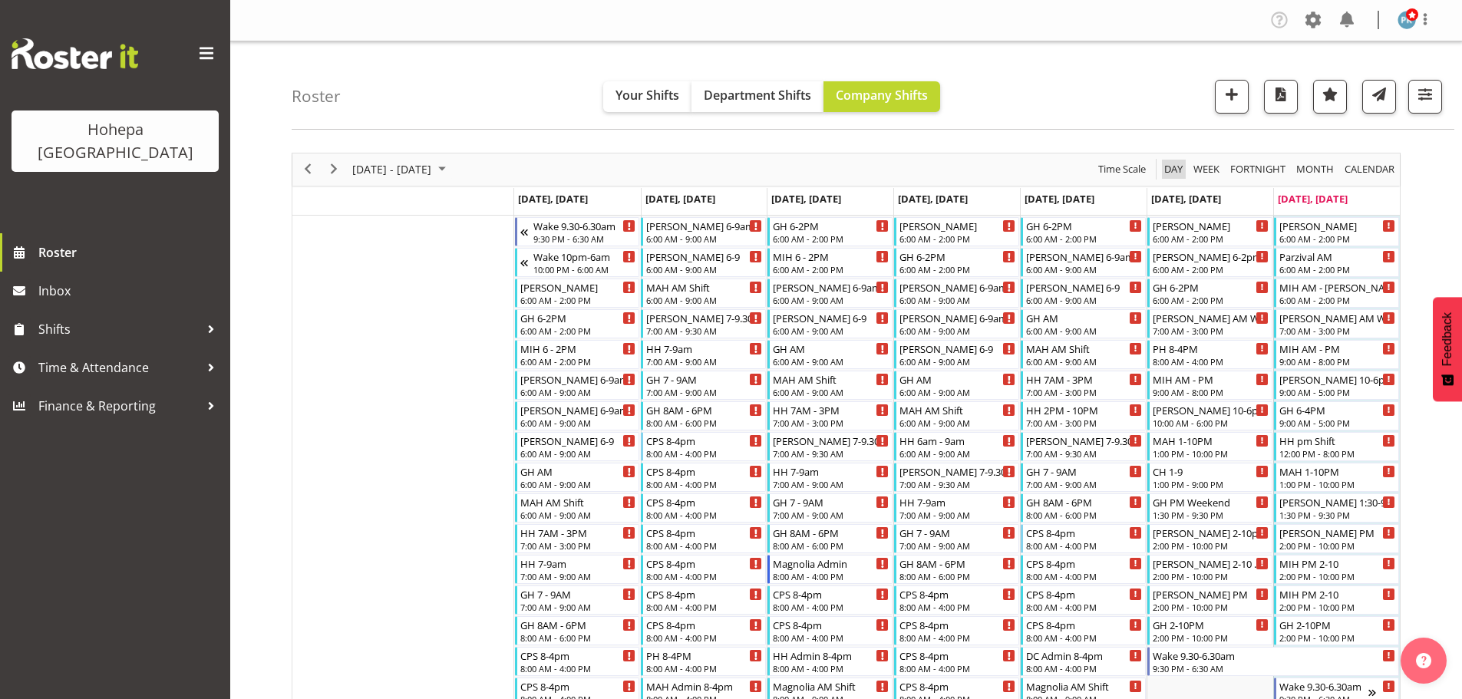
click at [1173, 170] on span "Day" at bounding box center [1173, 169] width 21 height 19
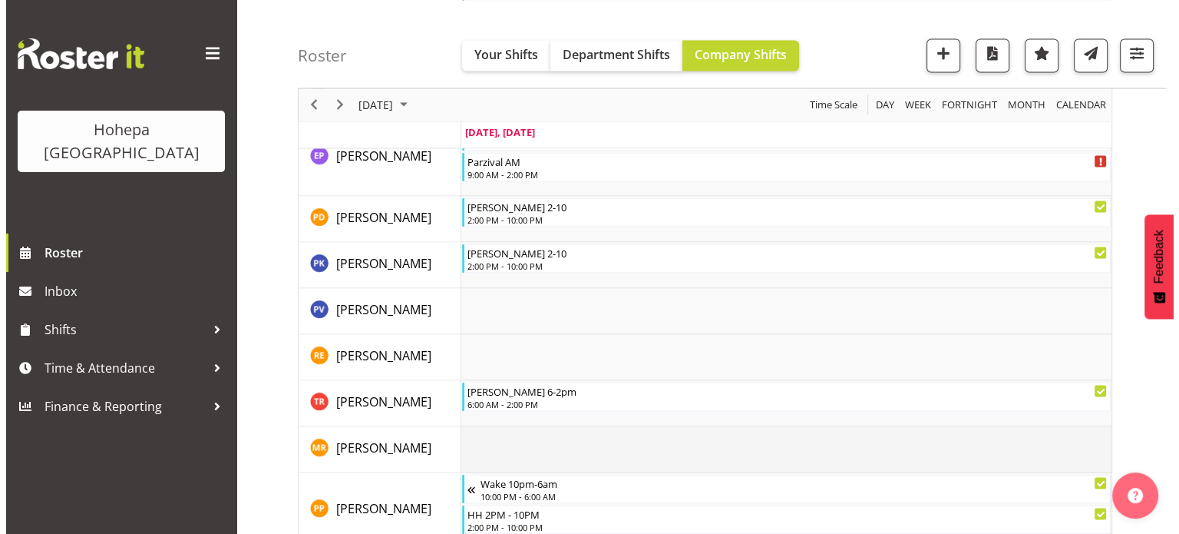
scroll to position [3224, 0]
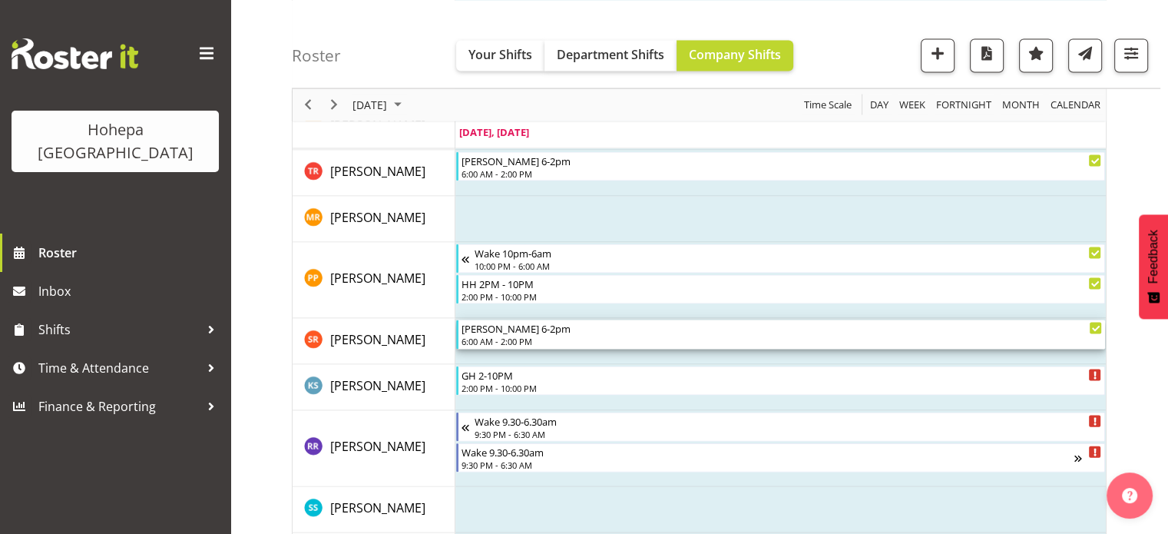
click at [475, 343] on div "6:00 AM - 2:00 PM" at bounding box center [781, 341] width 640 height 12
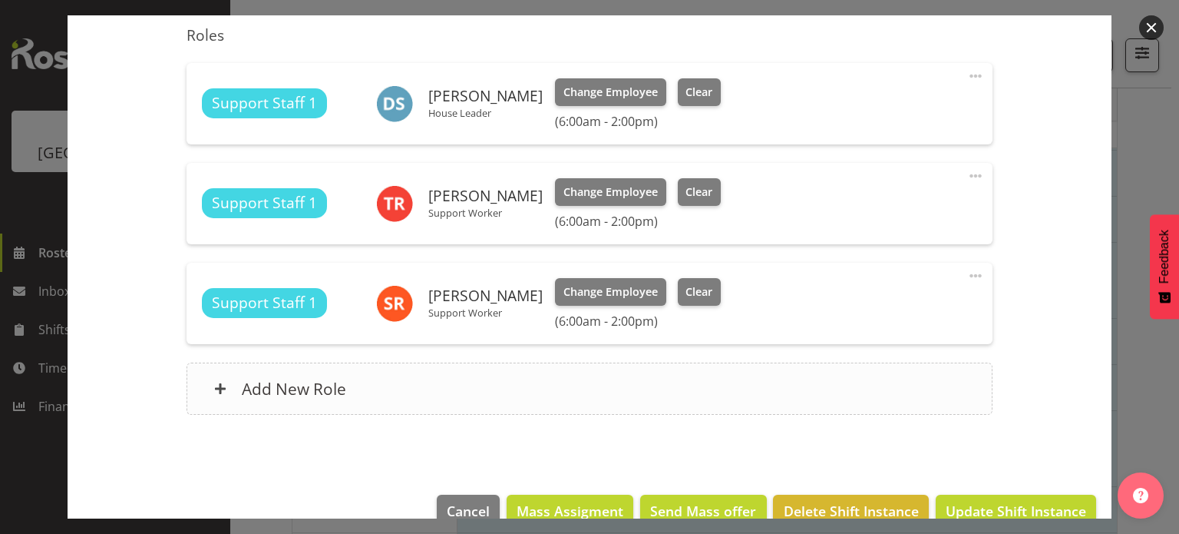
scroll to position [461, 0]
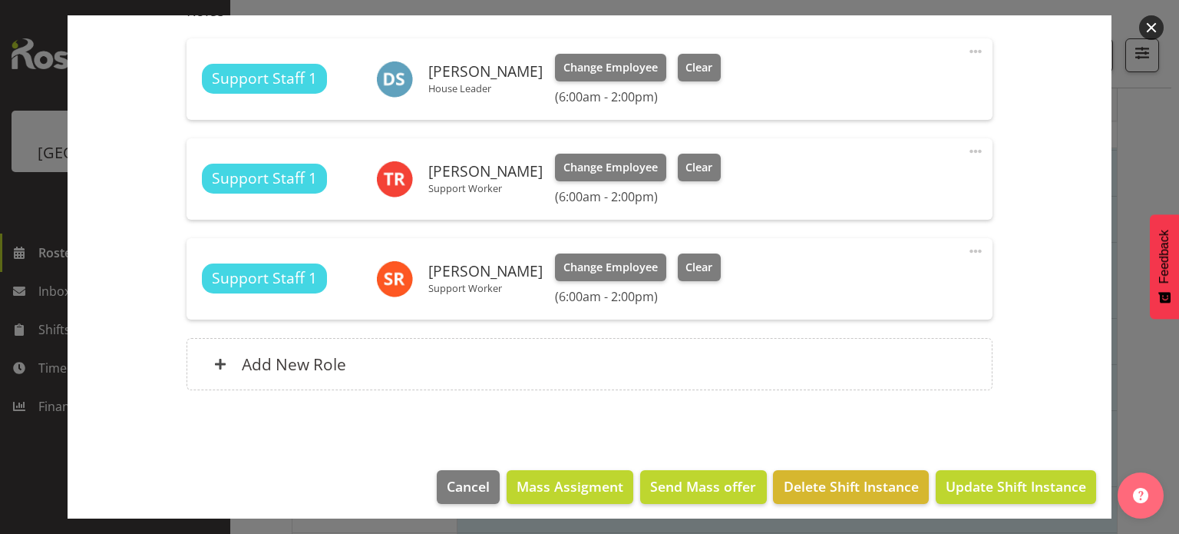
click at [967, 245] on span at bounding box center [976, 251] width 18 height 18
click at [857, 283] on link "Edit" at bounding box center [911, 285] width 147 height 28
select select "7"
select select "2025"
select select "14"
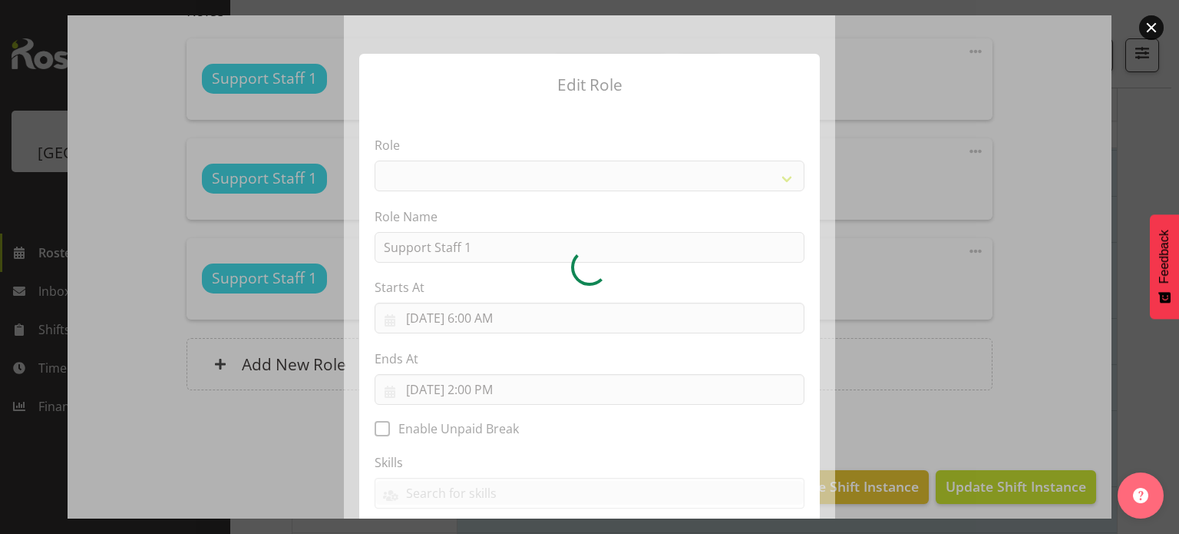
select select "1091"
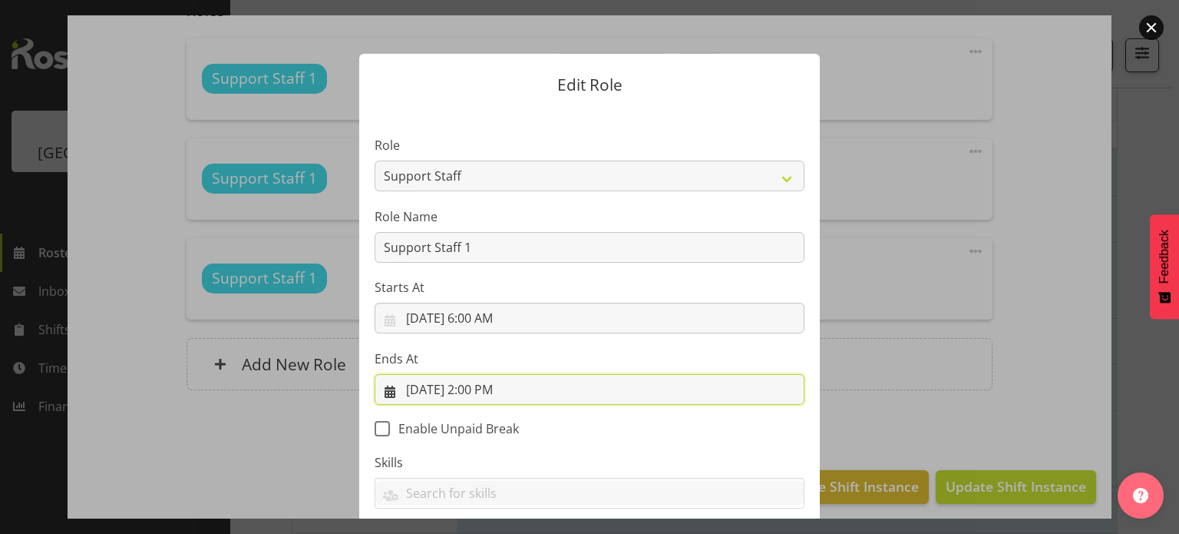
click at [472, 393] on input "8/10/2025, 2:00 PM" at bounding box center [590, 389] width 430 height 31
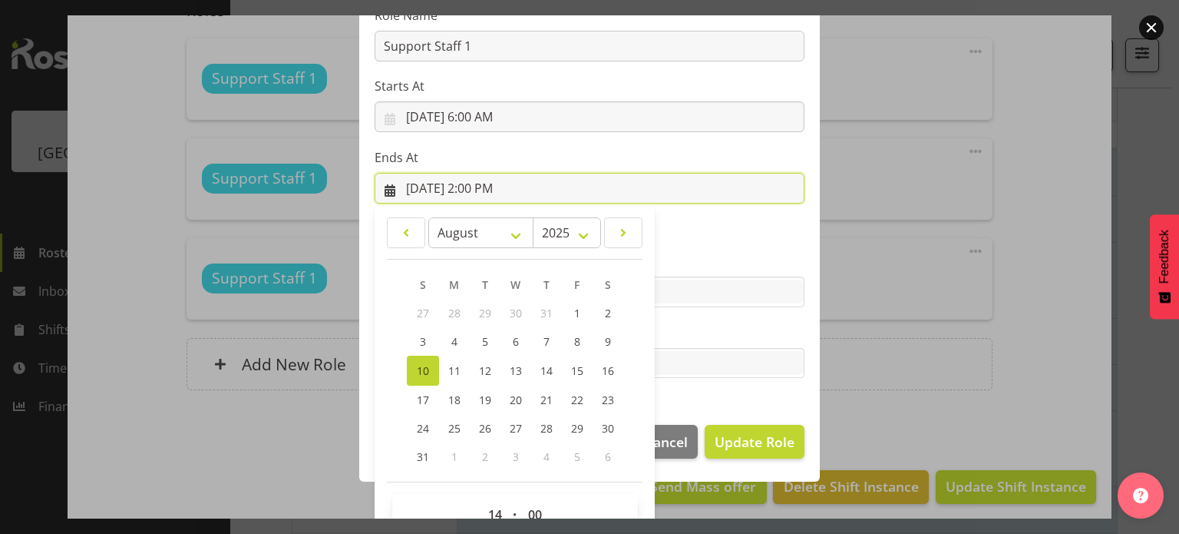
scroll to position [236, 0]
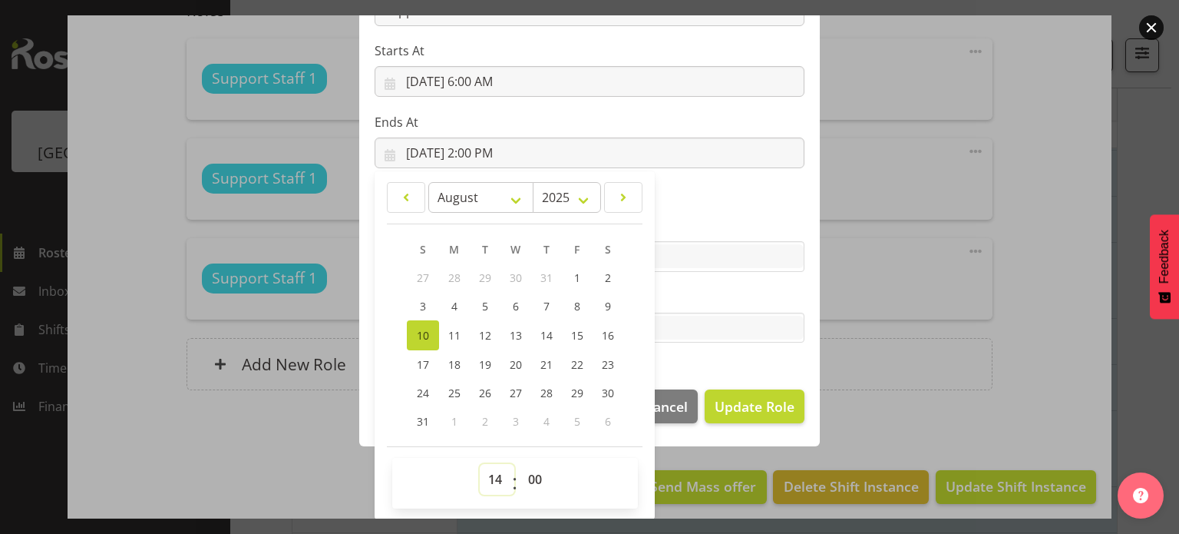
click at [491, 474] on select "00 01 02 03 04 05 06 07 08 09 10 11 12 13 14 15 16 17 18 19 20 21 22 23" at bounding box center [497, 479] width 35 height 31
select select "13"
click at [480, 464] on select "00 01 02 03 04 05 06 07 08 09 10 11 12 13 14 15 16 17 18 19 20 21 22 23" at bounding box center [497, 479] width 35 height 31
type input "8/10/2025, 1:00 PM"
click at [528, 480] on select "00 01 02 03 04 05 06 07 08 09 10 11 12 13 14 15 16 17 18 19 20 21 22 23 24 25 2…" at bounding box center [537, 479] width 35 height 31
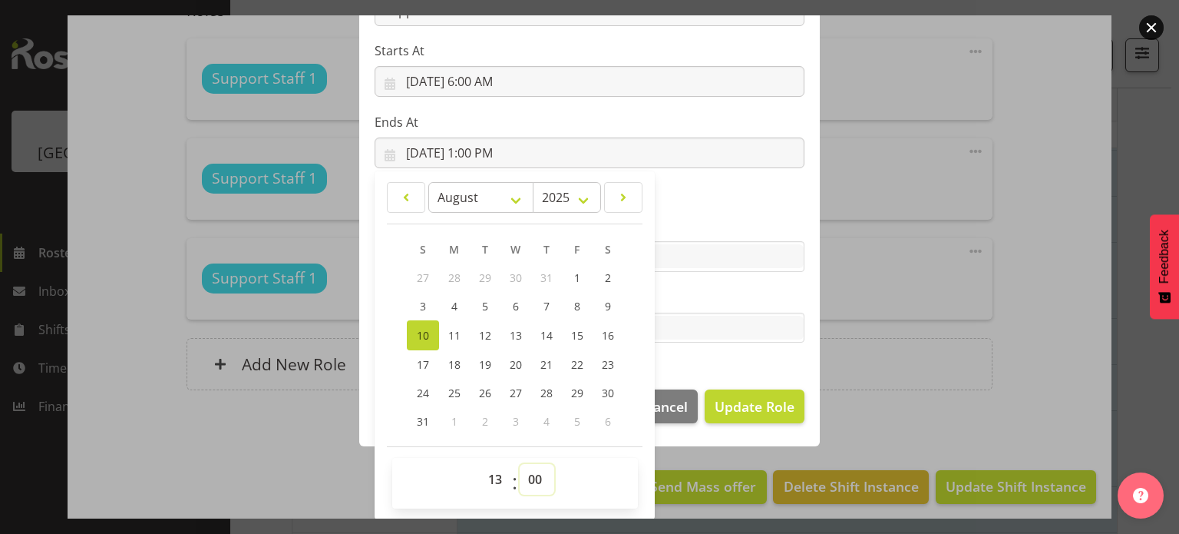
select select "30"
click at [520, 464] on select "00 01 02 03 04 05 06 07 08 09 10 11 12 13 14 15 16 17 18 19 20 21 22 23 24 25 2…" at bounding box center [537, 479] width 35 height 31
type input "8/10/2025, 1:30 PM"
click at [689, 355] on section "Role CP House Leader Support Staff Wake Role Name Support Staff 1 Starts At 8/1…" at bounding box center [589, 123] width 461 height 502
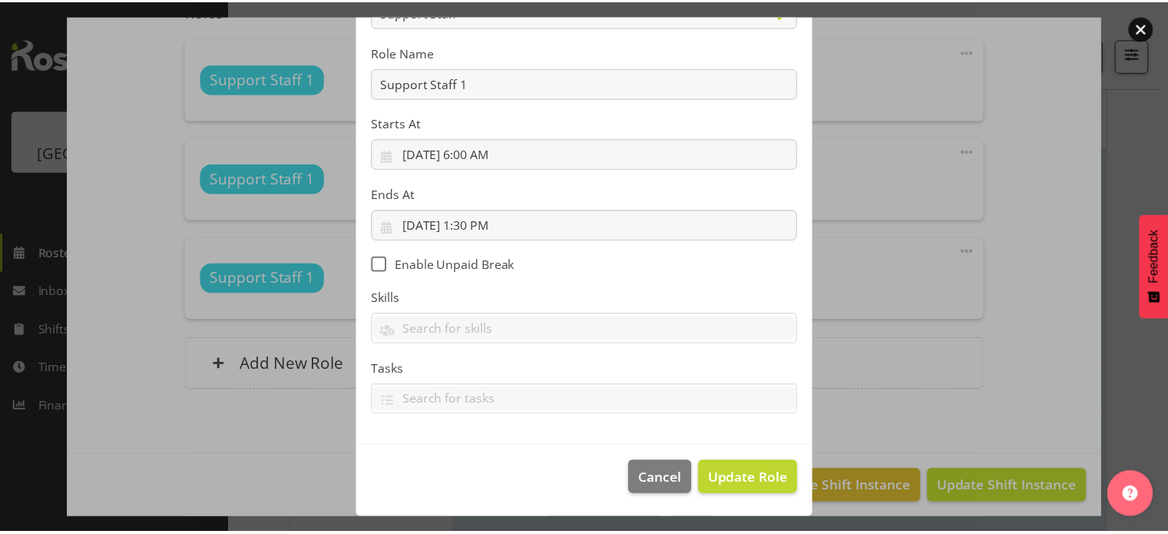
scroll to position [164, 0]
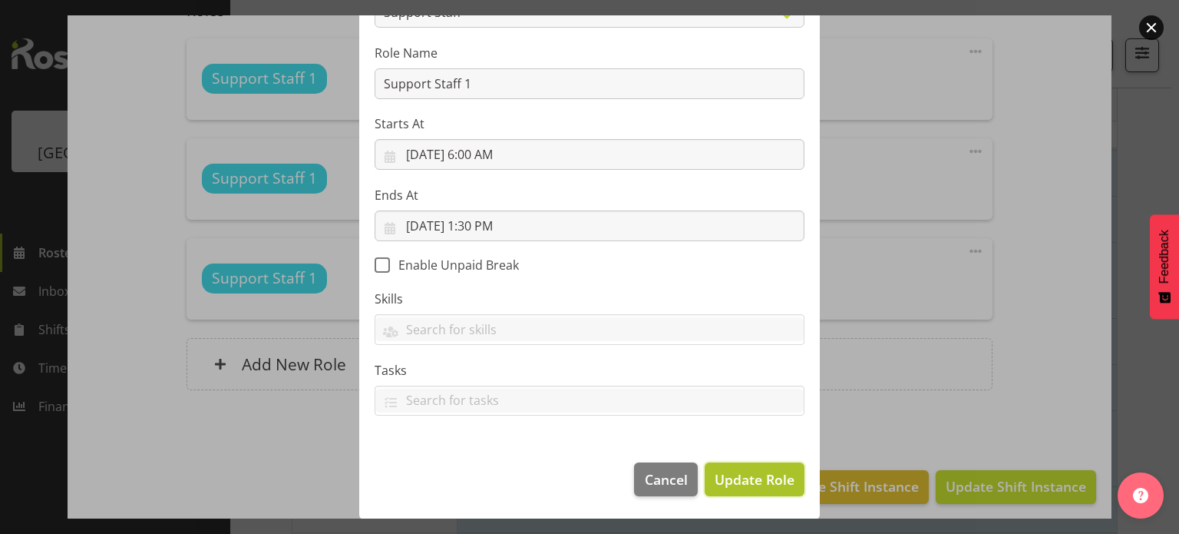
click at [737, 479] on span "Update Role" at bounding box center [755, 479] width 80 height 20
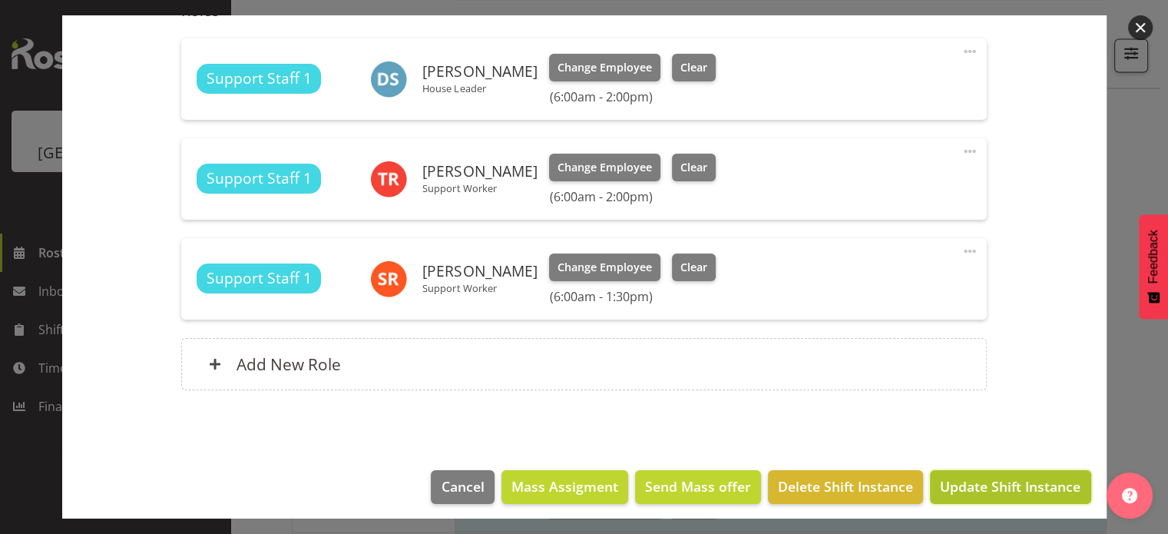
click at [985, 474] on button "Update Shift Instance" at bounding box center [1010, 487] width 160 height 34
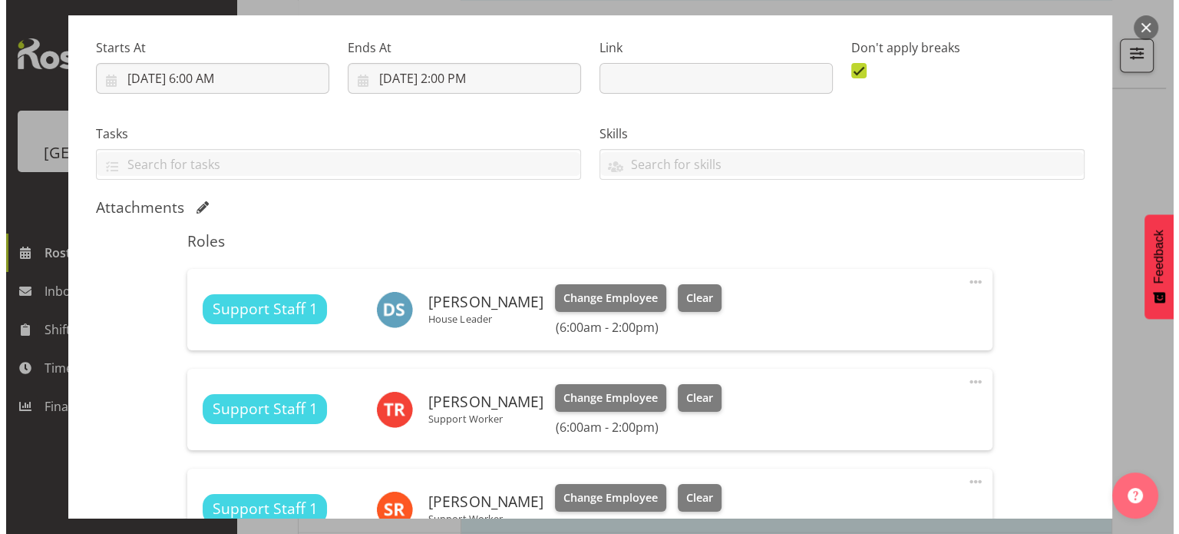
scroll to position [461, 0]
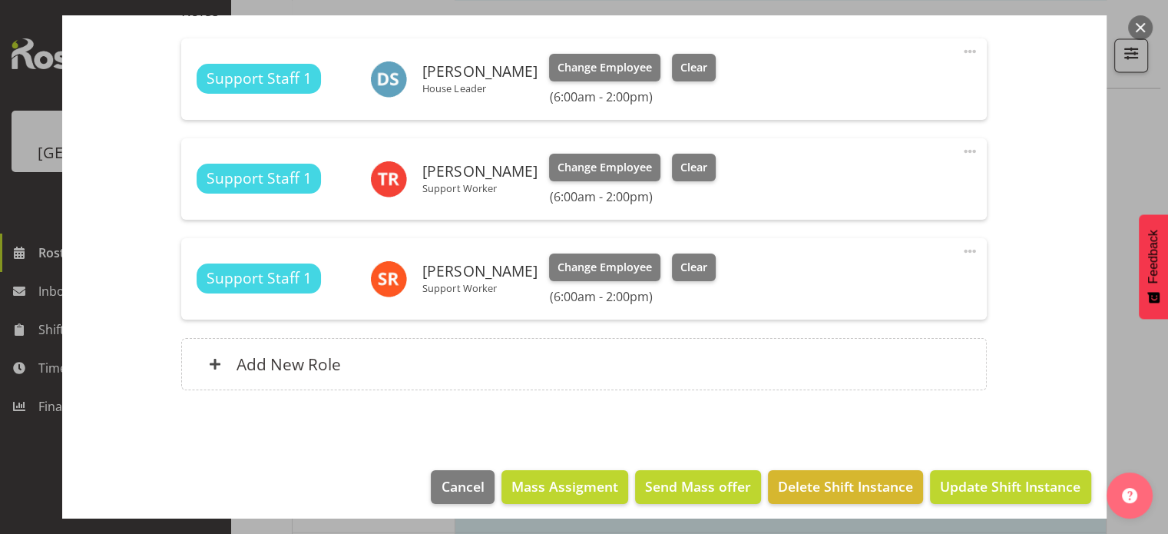
click at [960, 251] on span at bounding box center [969, 251] width 18 height 18
click at [869, 286] on link "Edit" at bounding box center [904, 285] width 147 height 28
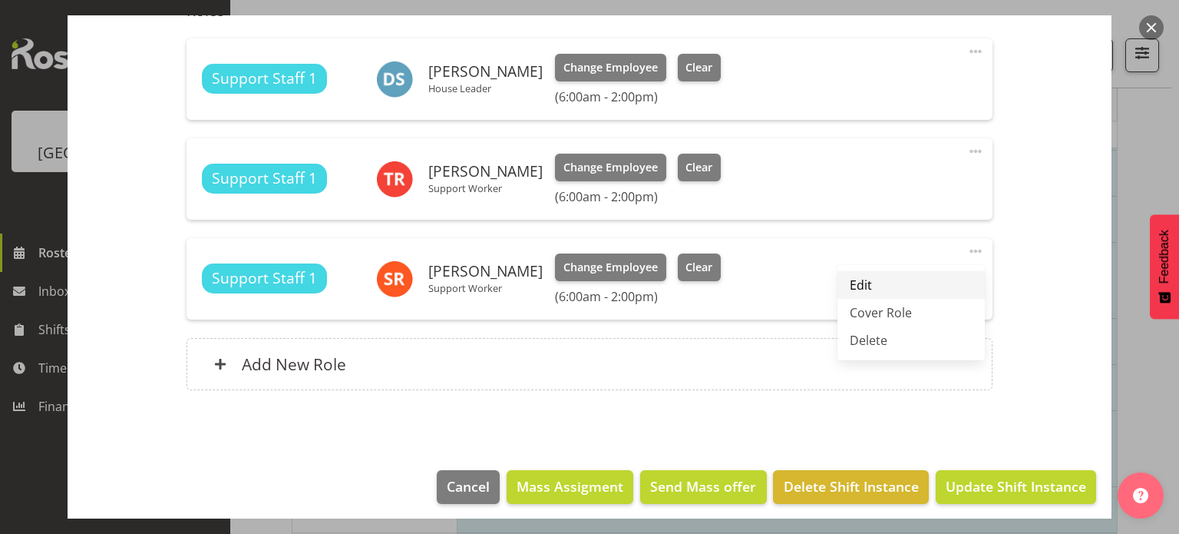
select select "7"
select select "2025"
select select "14"
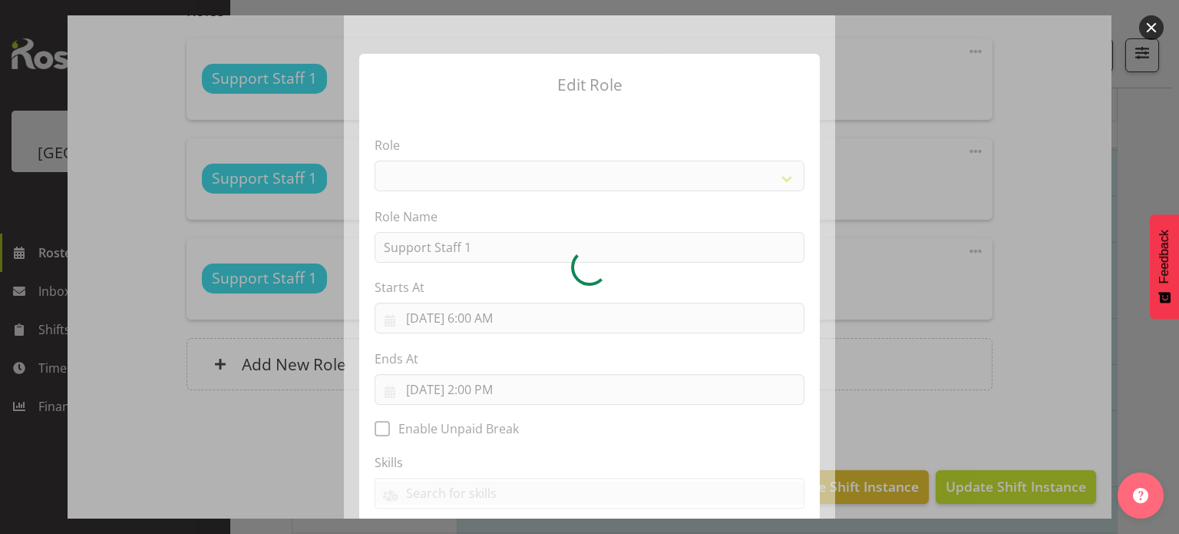
select select "1091"
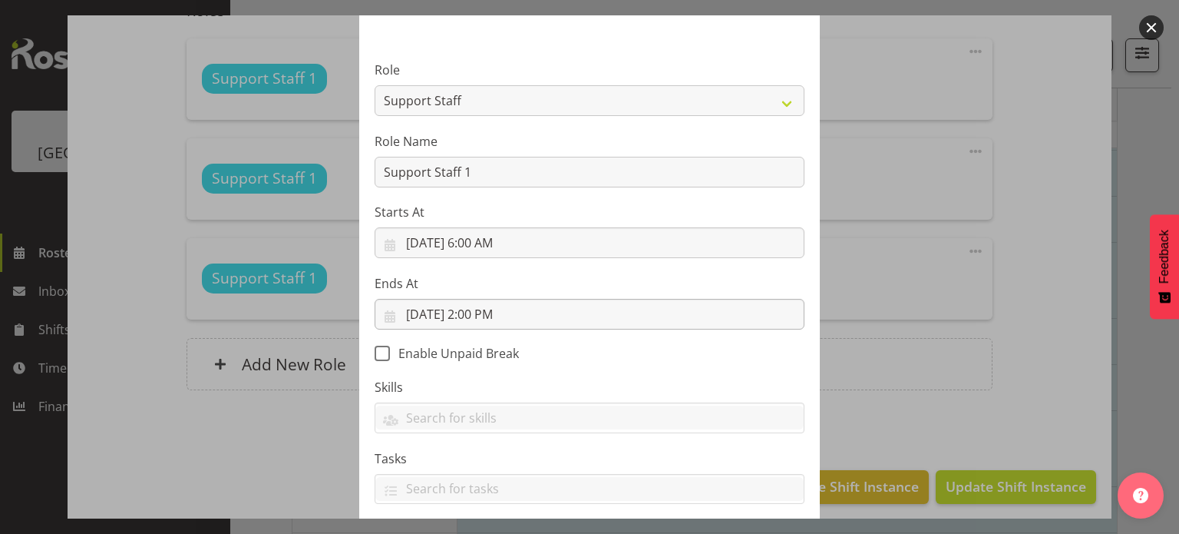
scroll to position [164, 0]
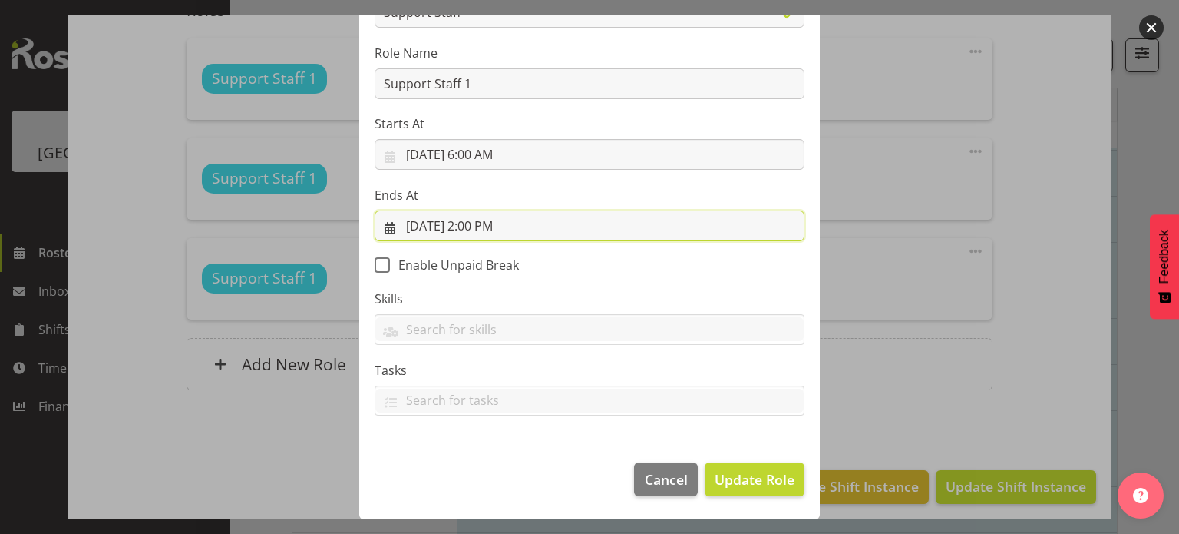
click at [506, 230] on input "8/10/2025, 2:00 PM" at bounding box center [590, 225] width 430 height 31
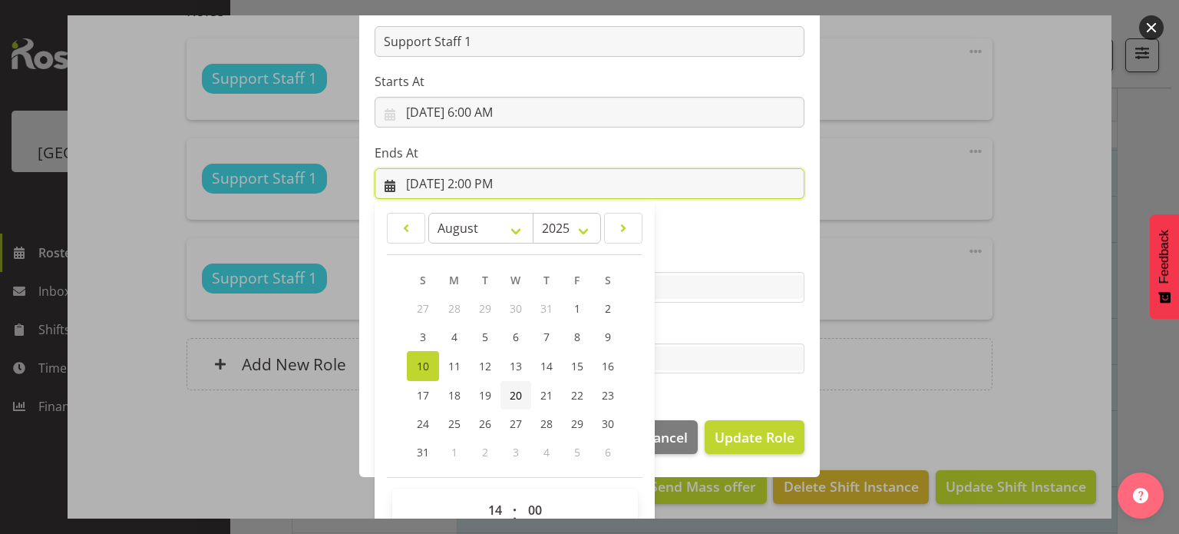
scroll to position [236, 0]
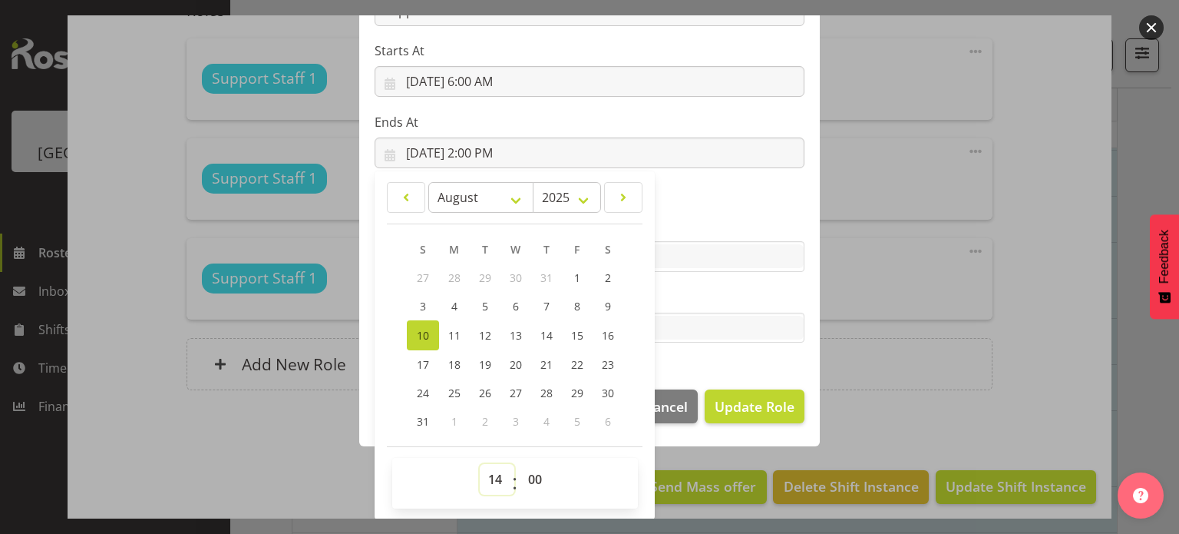
click at [494, 481] on select "00 01 02 03 04 05 06 07 08 09 10 11 12 13 14 15 16 17 18 19 20 21 22 23" at bounding box center [497, 479] width 35 height 31
select select "13"
click at [480, 464] on select "00 01 02 03 04 05 06 07 08 09 10 11 12 13 14 15 16 17 18 19 20 21 22 23" at bounding box center [497, 479] width 35 height 31
type input "8/10/2025, 1:00 PM"
click at [523, 481] on select "00 01 02 03 04 05 06 07 08 09 10 11 12 13 14 15 16 17 18 19 20 21 22 23 24 25 2…" at bounding box center [537, 479] width 35 height 31
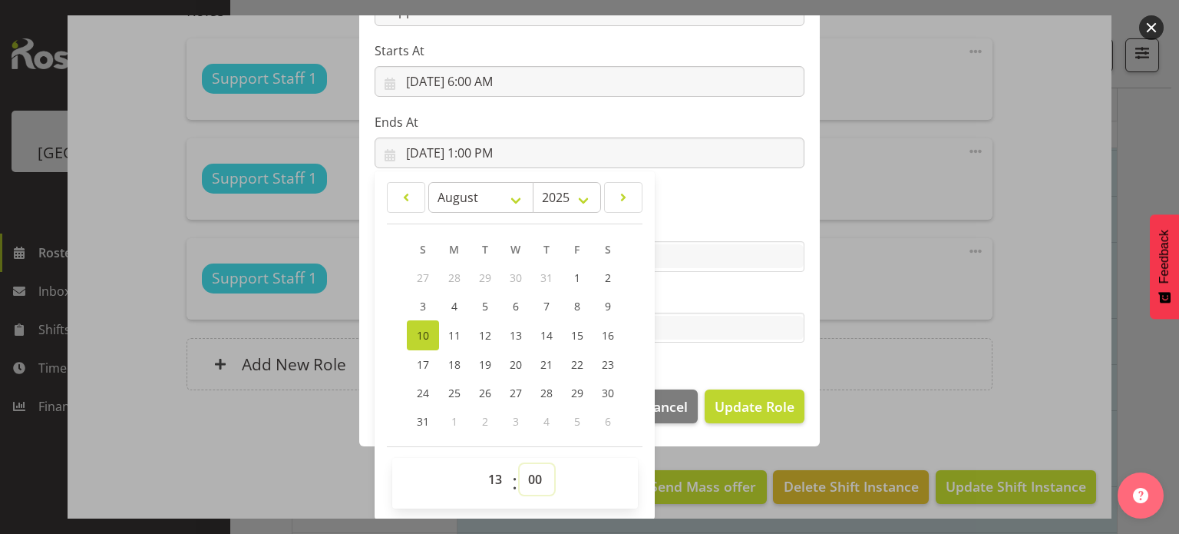
select select "30"
click at [520, 464] on select "00 01 02 03 04 05 06 07 08 09 10 11 12 13 14 15 16 17 18 19 20 21 22 23 24 25 2…" at bounding box center [537, 479] width 35 height 31
type input "8/10/2025, 1:30 PM"
click at [711, 435] on footer "Cancel Update Role" at bounding box center [589, 410] width 461 height 72
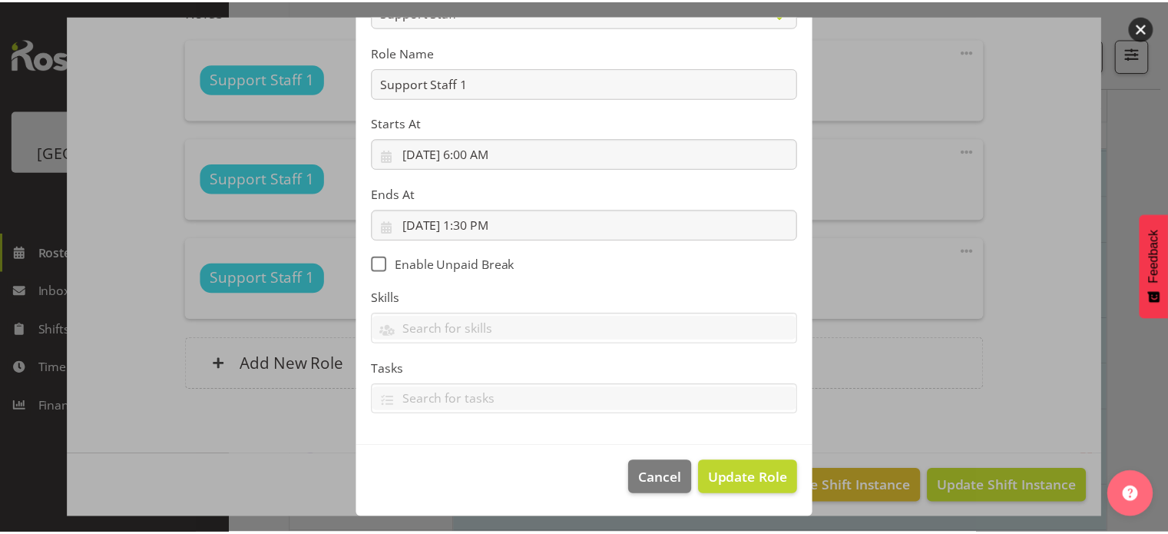
scroll to position [164, 0]
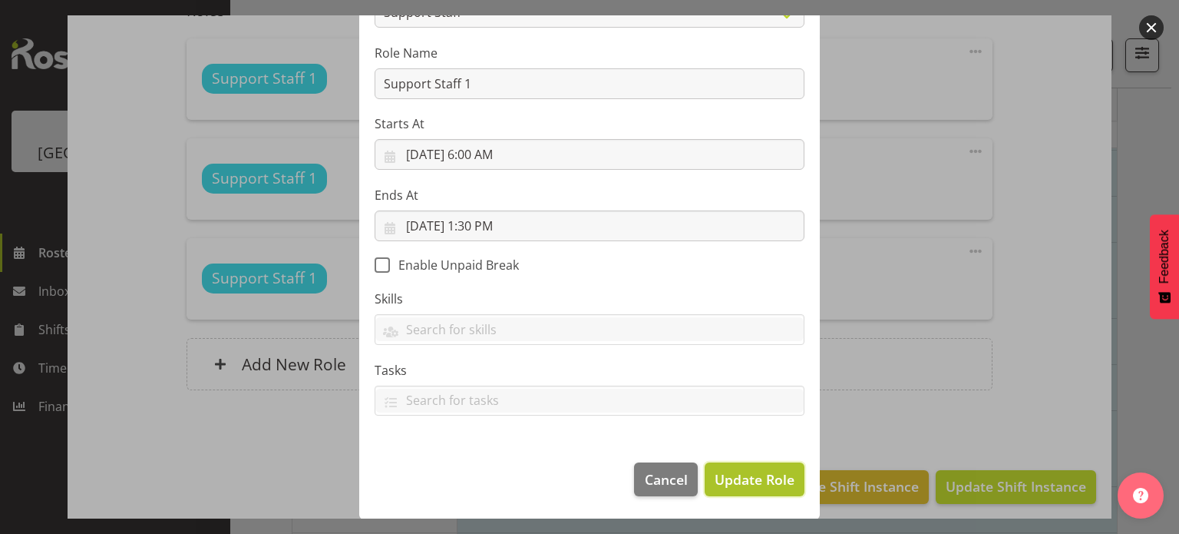
click at [722, 477] on span "Update Role" at bounding box center [755, 479] width 80 height 20
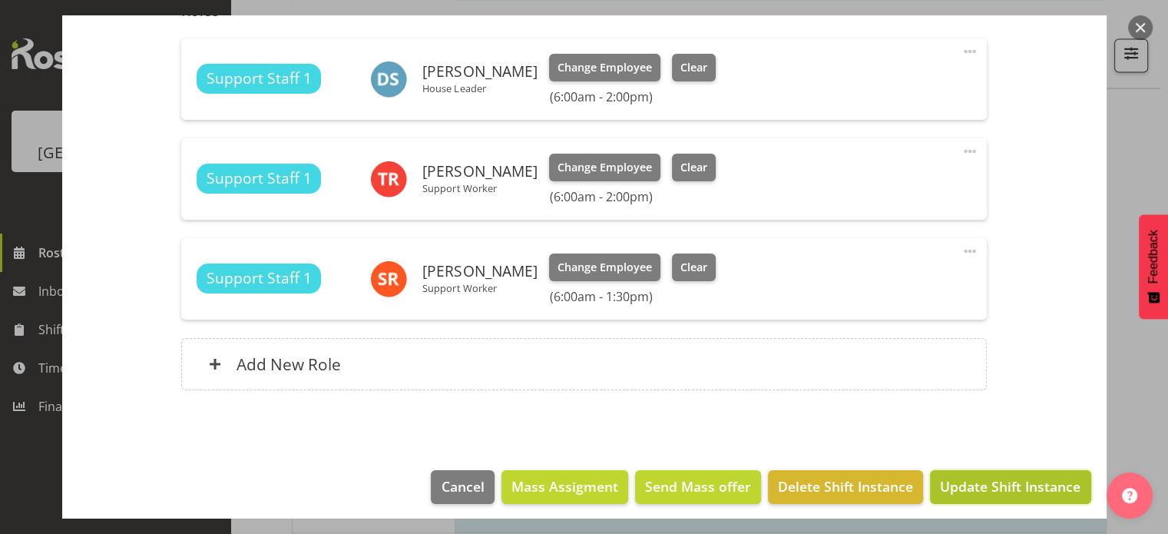
click at [960, 486] on span "Update Shift Instance" at bounding box center [1010, 486] width 140 height 20
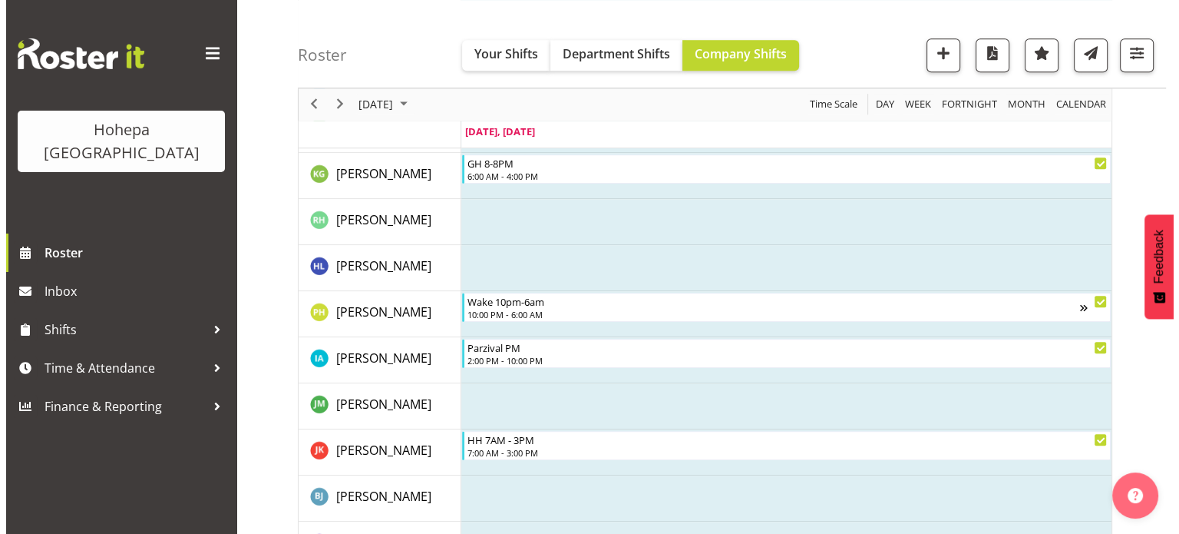
scroll to position [1842, 0]
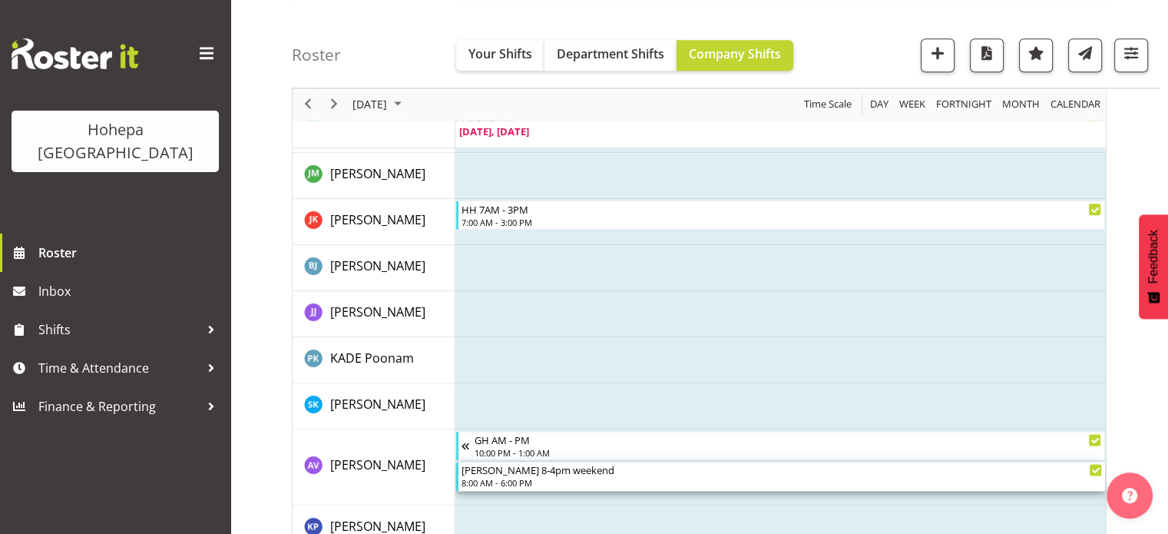
click at [516, 478] on div "8:00 AM - 6:00 PM" at bounding box center [781, 482] width 640 height 12
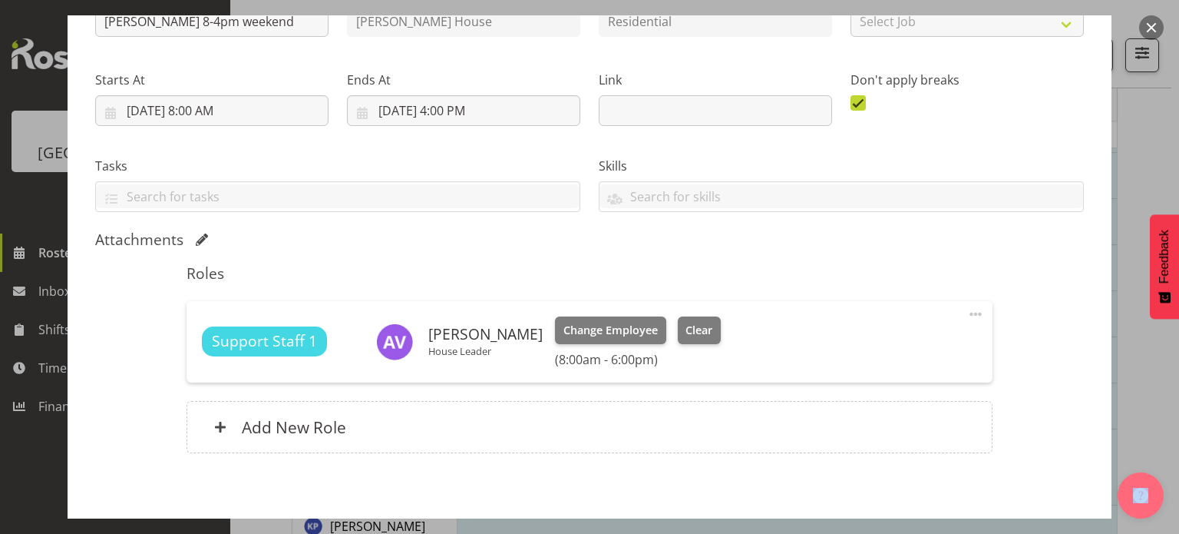
scroll to position [268, 0]
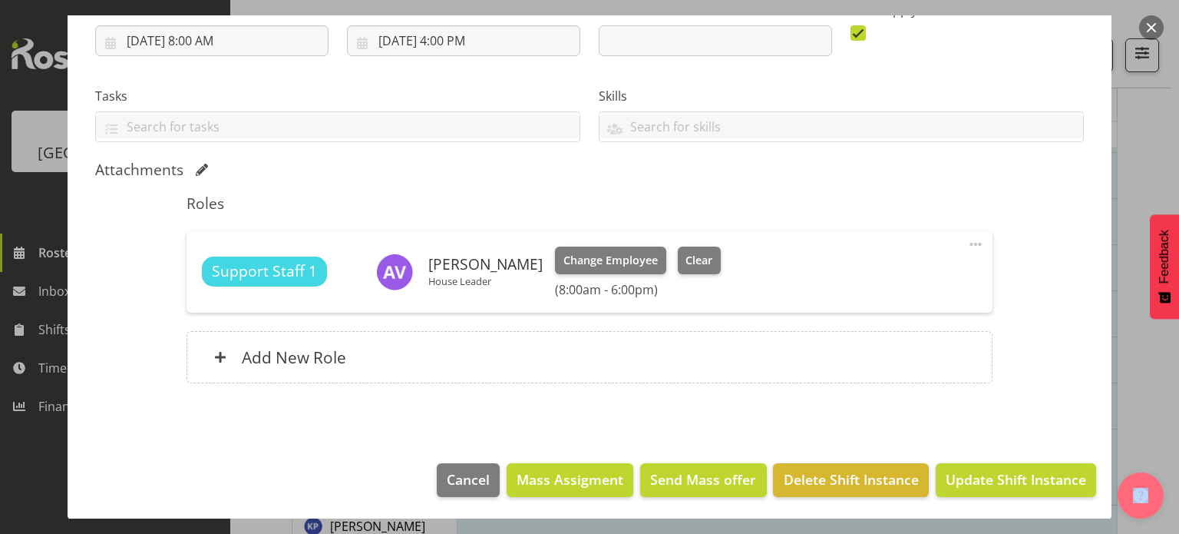
click at [967, 241] on span at bounding box center [976, 244] width 18 height 18
click at [860, 283] on link "Edit" at bounding box center [911, 278] width 147 height 28
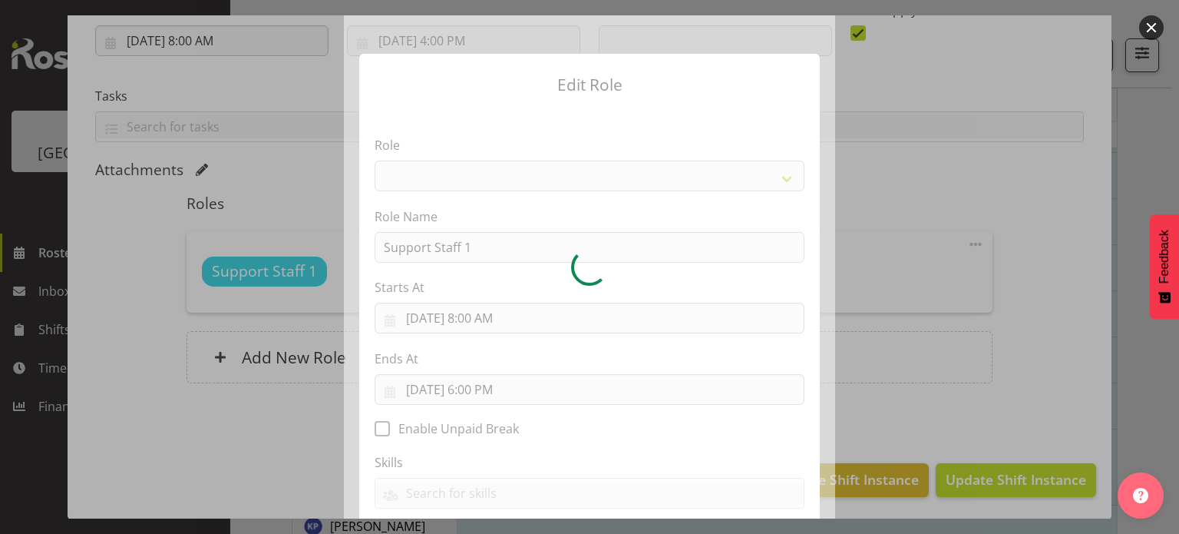
select select "1091"
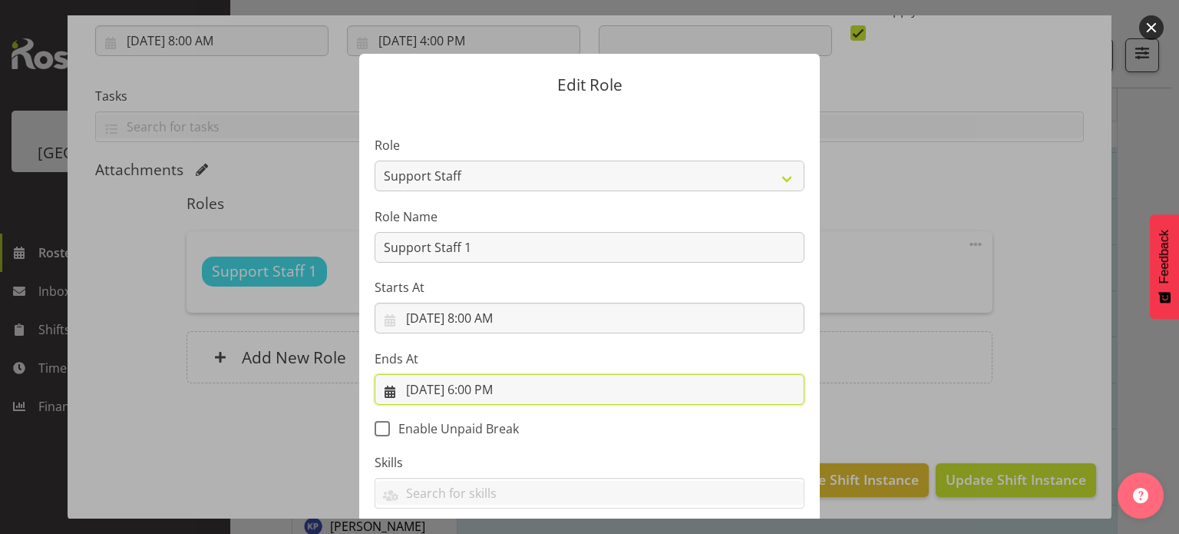
click at [474, 392] on input "8/10/2025, 6:00 PM" at bounding box center [590, 389] width 430 height 31
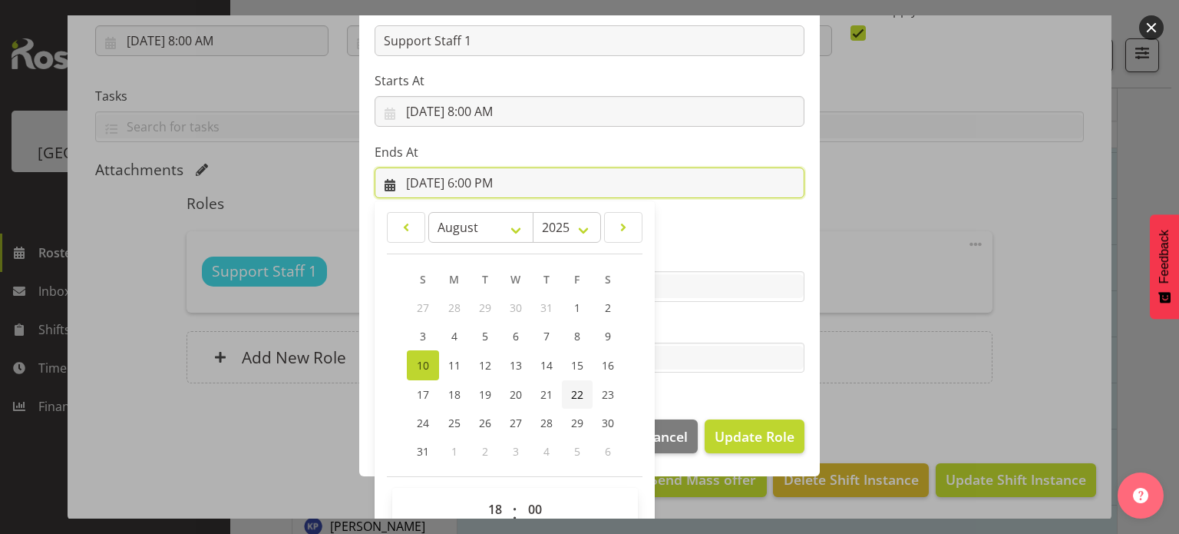
scroll to position [236, 0]
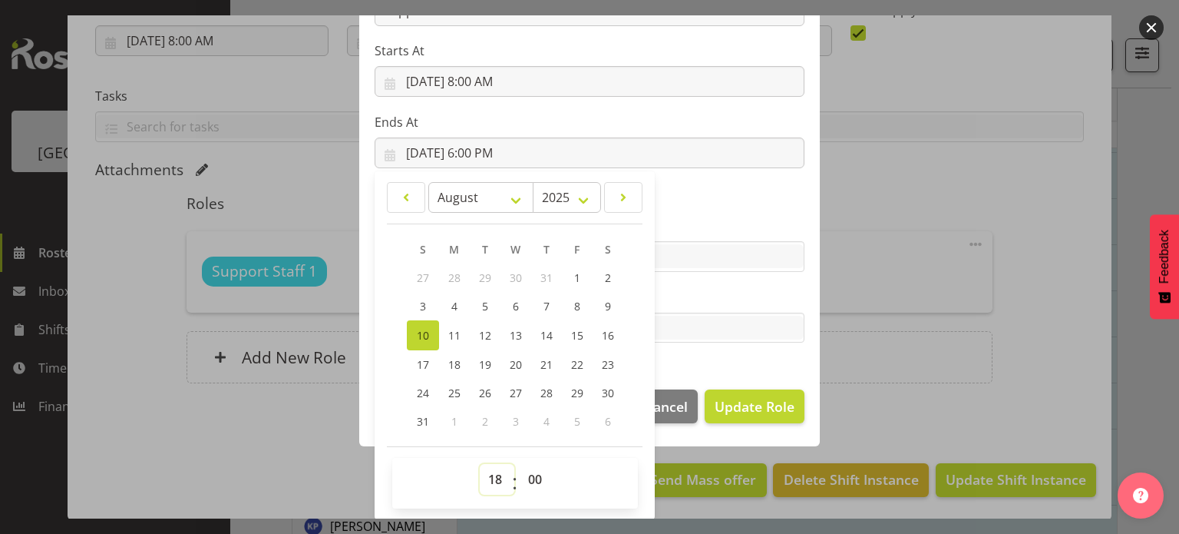
click at [483, 481] on select "00 01 02 03 04 05 06 07 08 09 10 11 12 13 14 15 16 17 18 19 20 21 22 23" at bounding box center [497, 479] width 35 height 31
select select "21"
click at [480, 464] on select "00 01 02 03 04 05 06 07 08 09 10 11 12 13 14 15 16 17 18 19 20 21 22 23" at bounding box center [497, 479] width 35 height 31
type input "8/10/2025, 9:00 PM"
click at [679, 369] on section "Role CP House Leader Support Staff Wake Role Name Support Staff 1 Starts At 8/1…" at bounding box center [589, 123] width 461 height 502
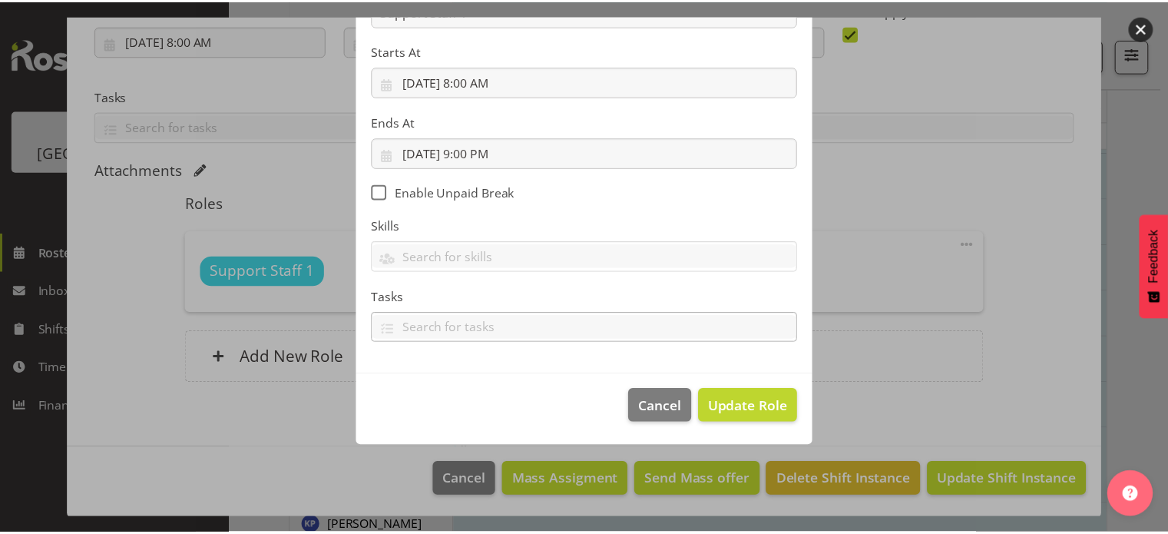
scroll to position [164, 0]
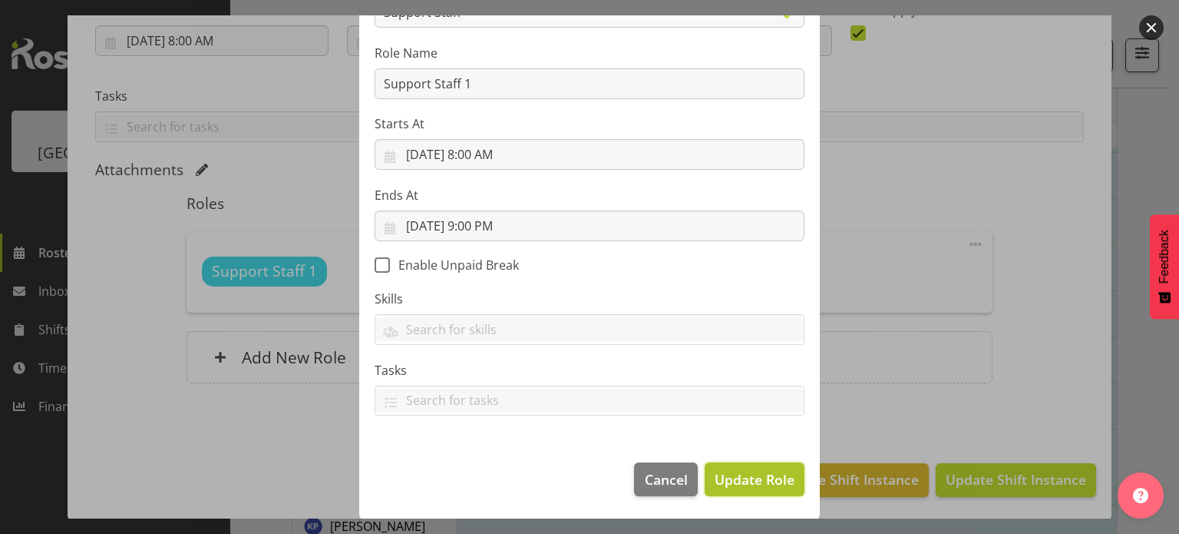
click at [752, 481] on span "Update Role" at bounding box center [755, 479] width 80 height 20
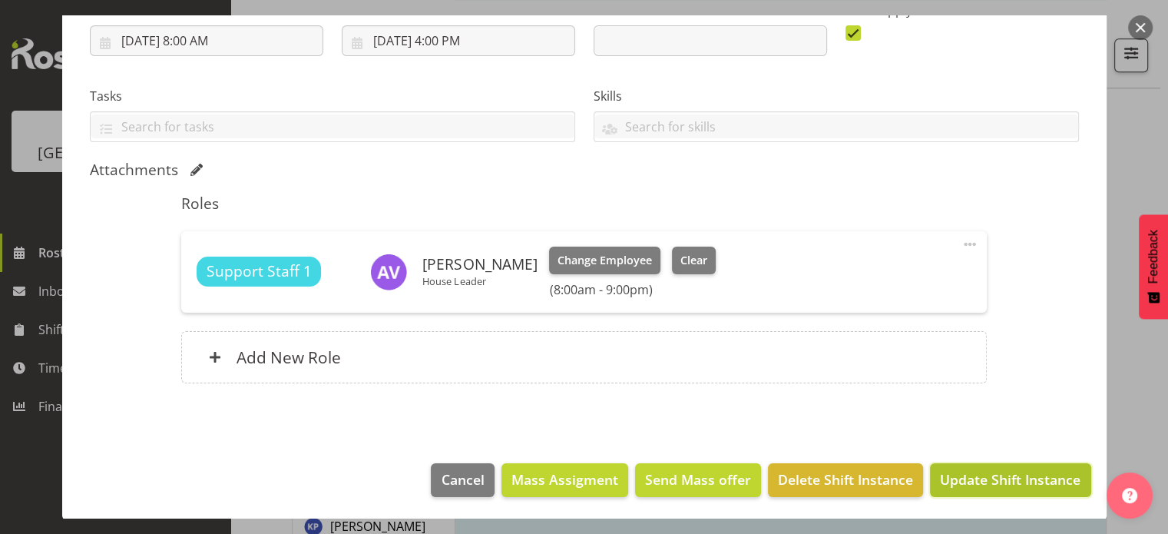
click at [975, 485] on span "Update Shift Instance" at bounding box center [1010, 479] width 140 height 20
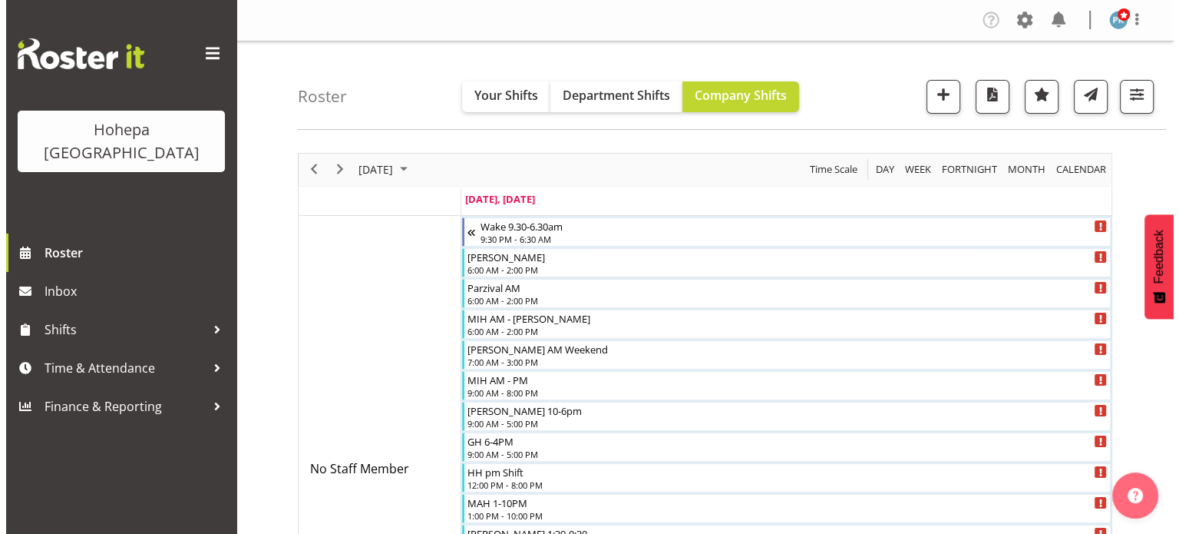
scroll to position [230, 0]
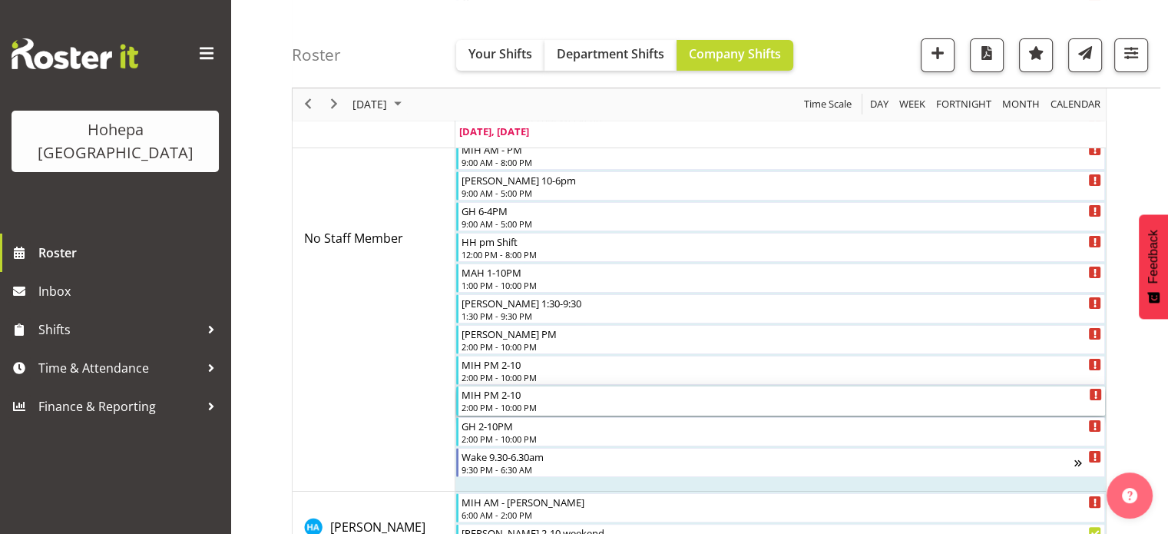
click at [507, 398] on div "MIH PM 2-10" at bounding box center [781, 393] width 640 height 15
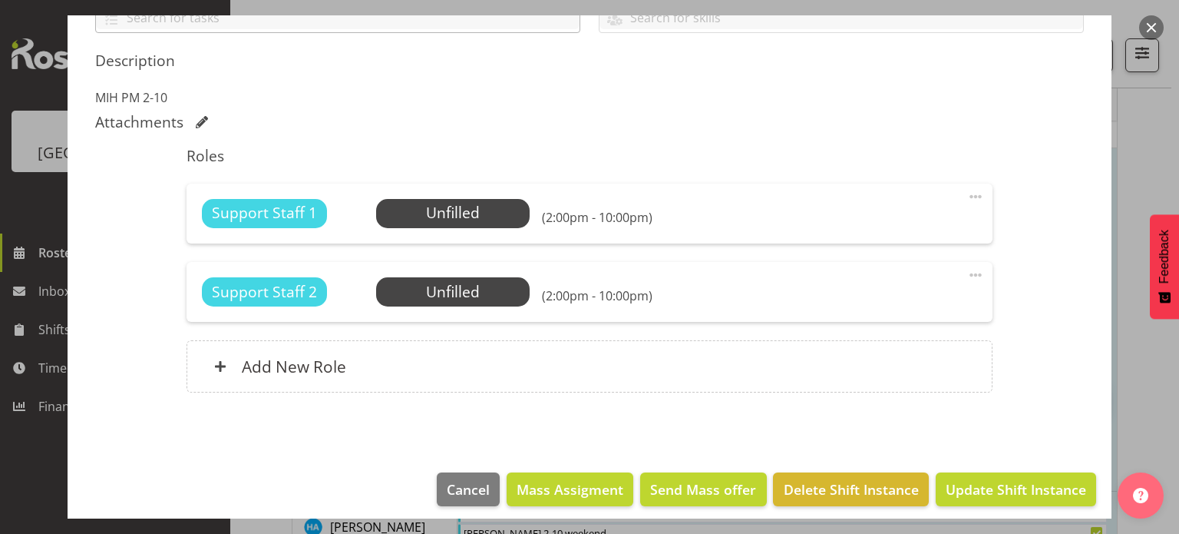
scroll to position [387, 0]
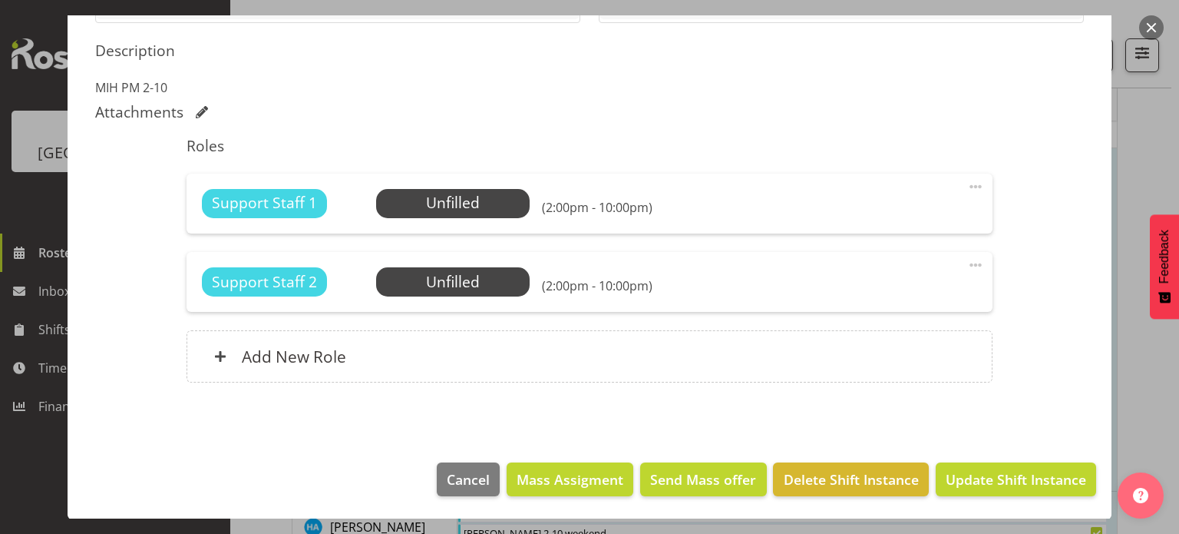
click at [967, 179] on span at bounding box center [976, 186] width 18 height 18
click at [864, 219] on link "Edit" at bounding box center [911, 221] width 147 height 28
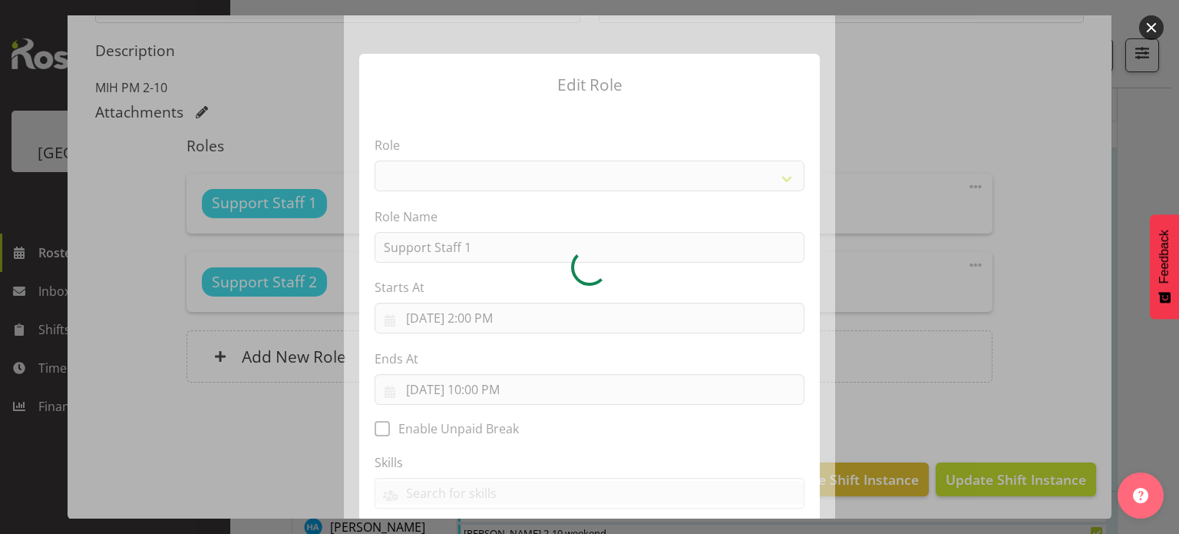
select select "1091"
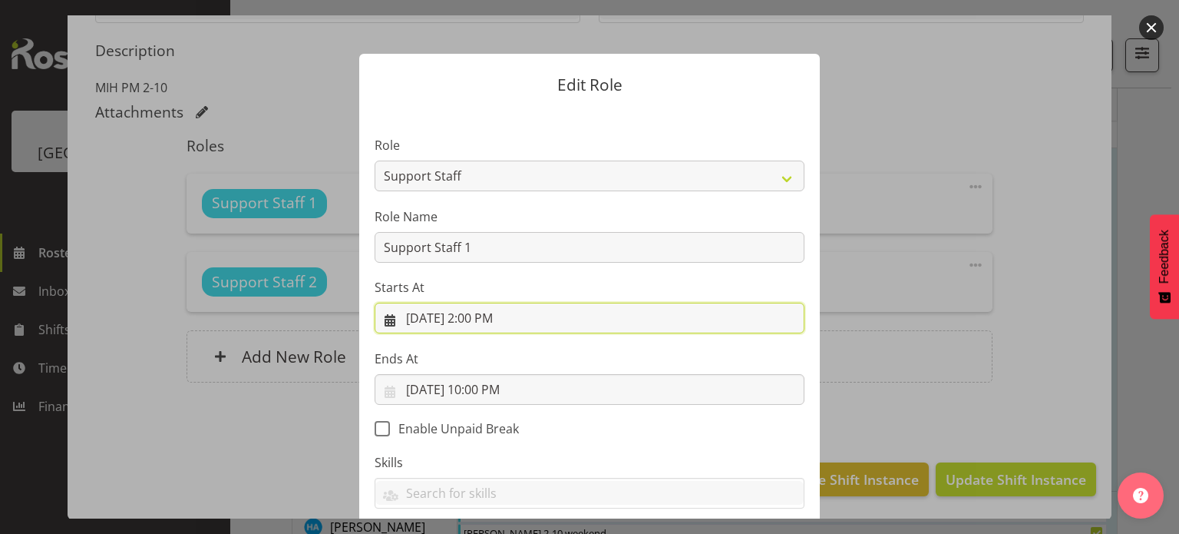
click at [504, 328] on input "8/10/2025, 2:00 PM" at bounding box center [590, 317] width 430 height 31
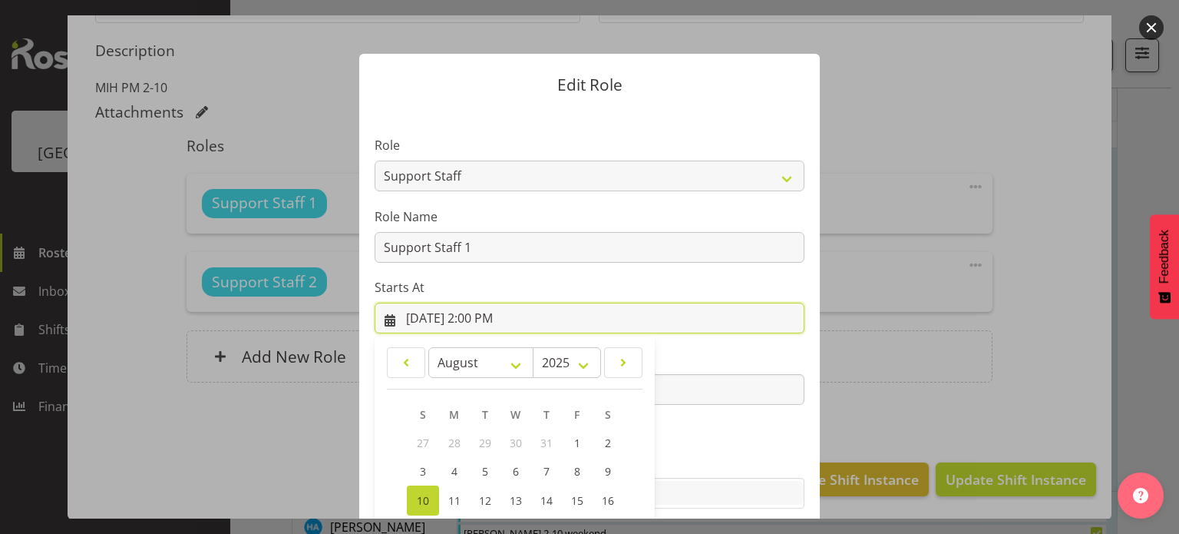
scroll to position [165, 0]
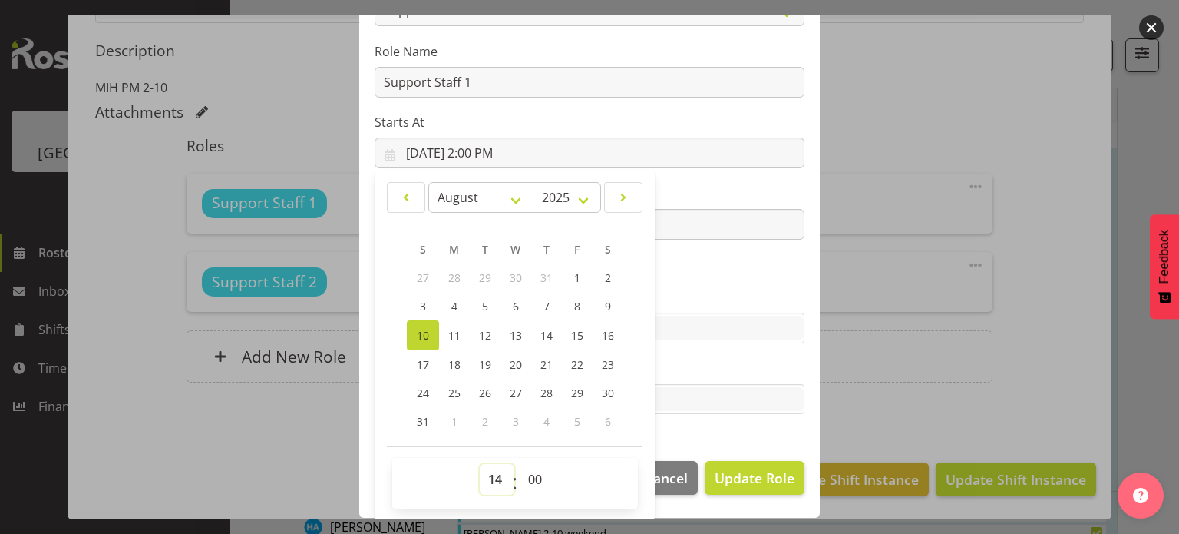
click at [485, 475] on select "00 01 02 03 04 05 06 07 08 09 10 11 12 13 14 15 16 17 18 19 20 21 22 23" at bounding box center [497, 479] width 35 height 31
select select "20"
click at [480, 464] on select "00 01 02 03 04 05 06 07 08 09 10 11 12 13 14 15 16 17 18 19 20 21 22 23" at bounding box center [497, 479] width 35 height 31
type input "8/10/2025, 8:00 PM"
drag, startPoint x: 676, startPoint y: 420, endPoint x: 663, endPoint y: 423, distance: 13.4
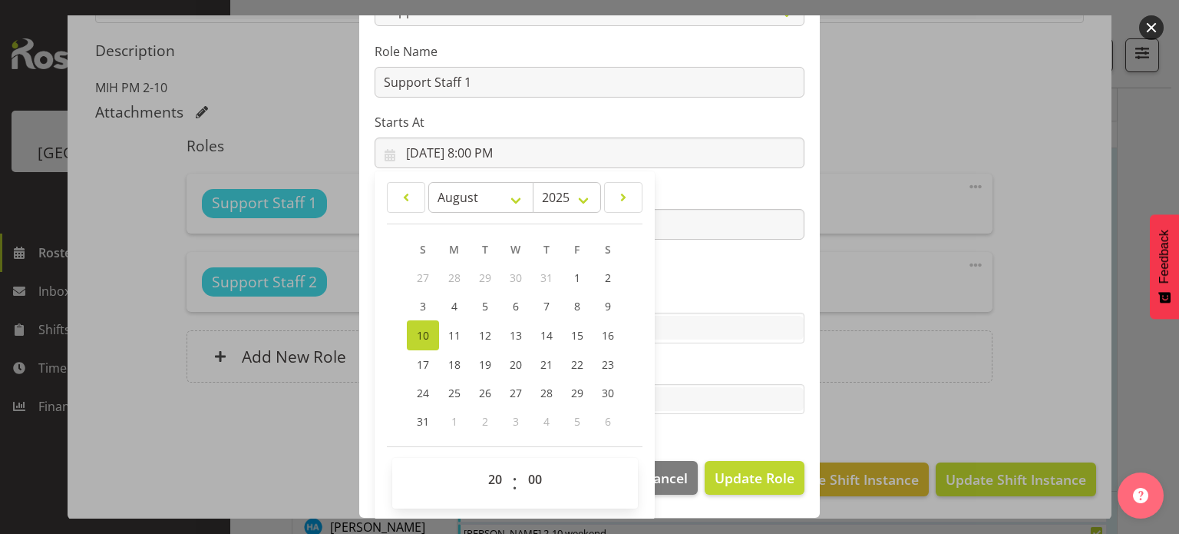
click at [676, 420] on section "Role CP House Leader Support Staff Wake Role Name Support Staff 1 Starts At 8/1…" at bounding box center [589, 194] width 461 height 502
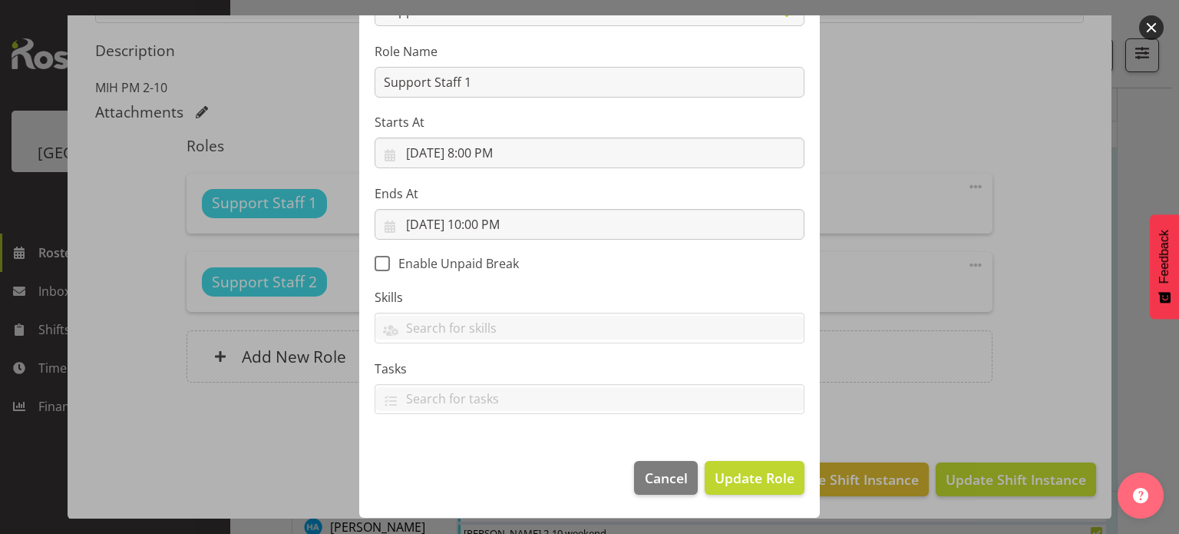
scroll to position [164, 0]
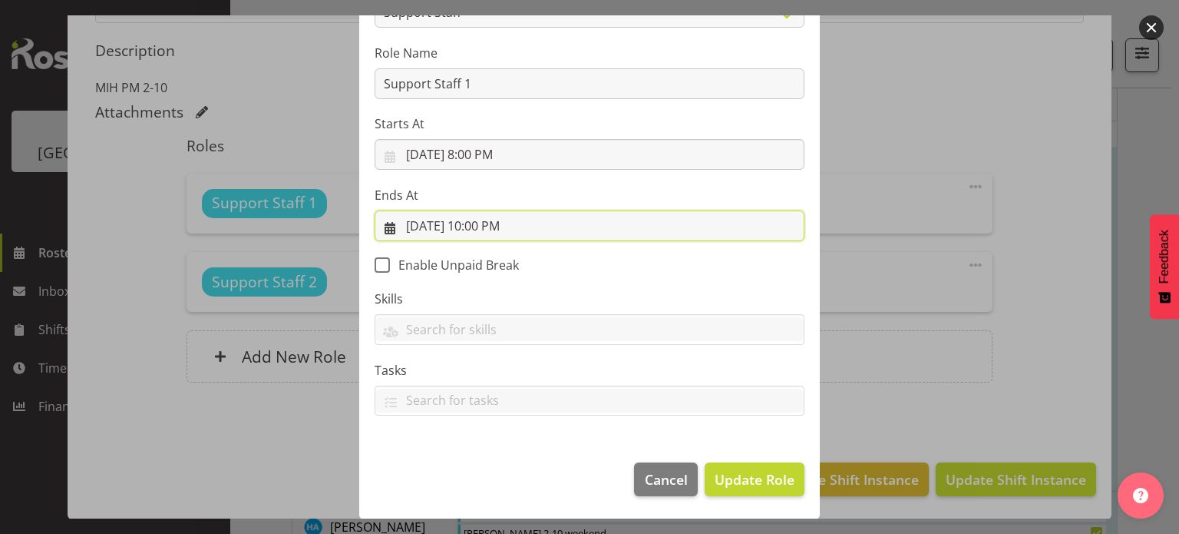
click at [491, 230] on input "8/10/2025, 10:00 PM" at bounding box center [590, 225] width 430 height 31
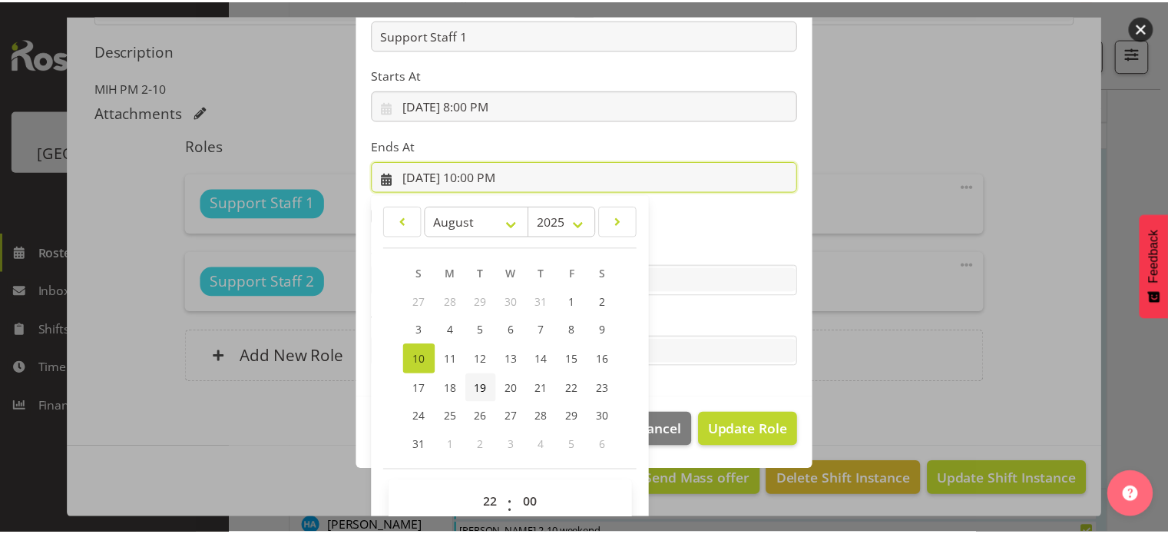
scroll to position [236, 0]
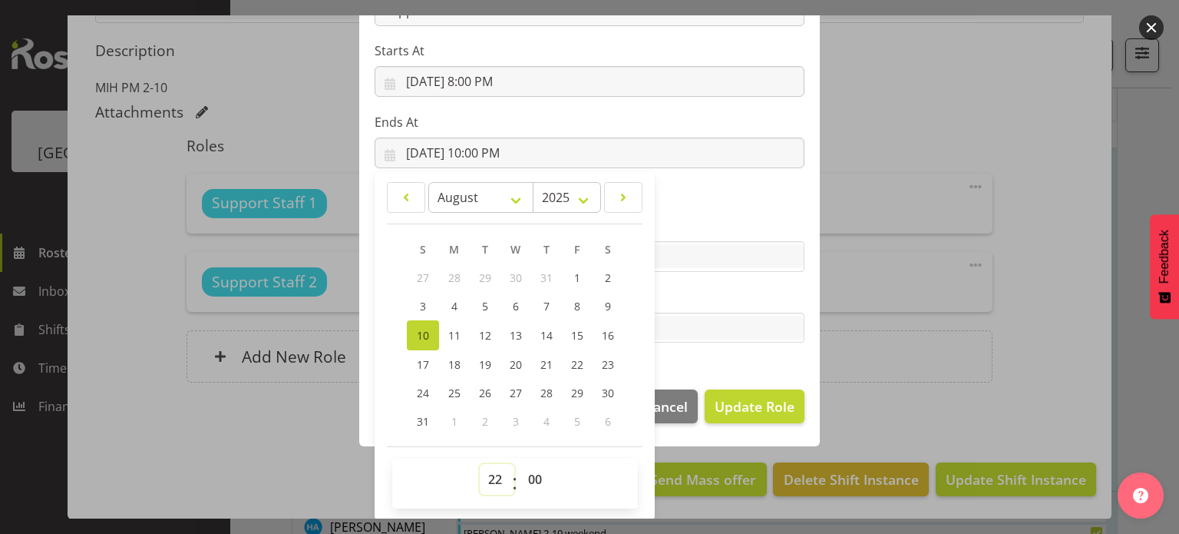
click at [486, 475] on select "00 01 02 03 04 05 06 07 08 09 10 11 12 13 14 15 16 17 18 19 20 21 22 23" at bounding box center [497, 479] width 35 height 31
select select "21"
click at [480, 464] on select "00 01 02 03 04 05 06 07 08 09 10 11 12 13 14 15 16 17 18 19 20 21 22 23" at bounding box center [497, 479] width 35 height 31
type input "8/10/2025, 9:00 PM"
click at [522, 478] on select "00 01 02 03 04 05 06 07 08 09 10 11 12 13 14 15 16 17 18 19 20 21 22 23 24 25 2…" at bounding box center [537, 479] width 35 height 31
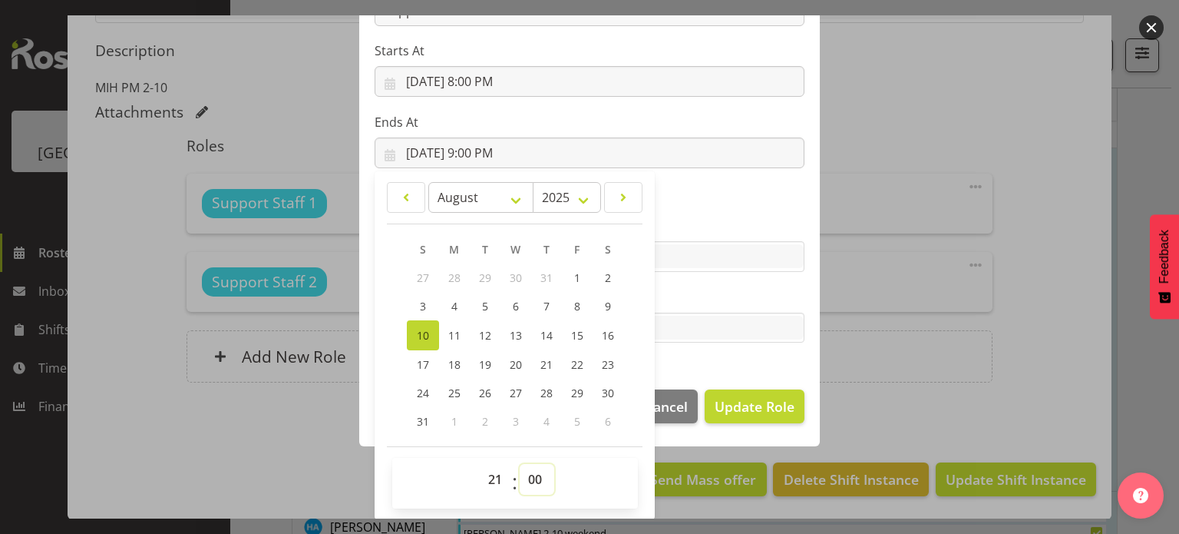
select select "30"
click at [520, 464] on select "00 01 02 03 04 05 06 07 08 09 10 11 12 13 14 15 16 17 18 19 20 21 22 23 24 25 2…" at bounding box center [537, 479] width 35 height 31
type input "8/10/2025, 9:30 PM"
click at [736, 415] on span "Update Role" at bounding box center [755, 406] width 80 height 20
select select
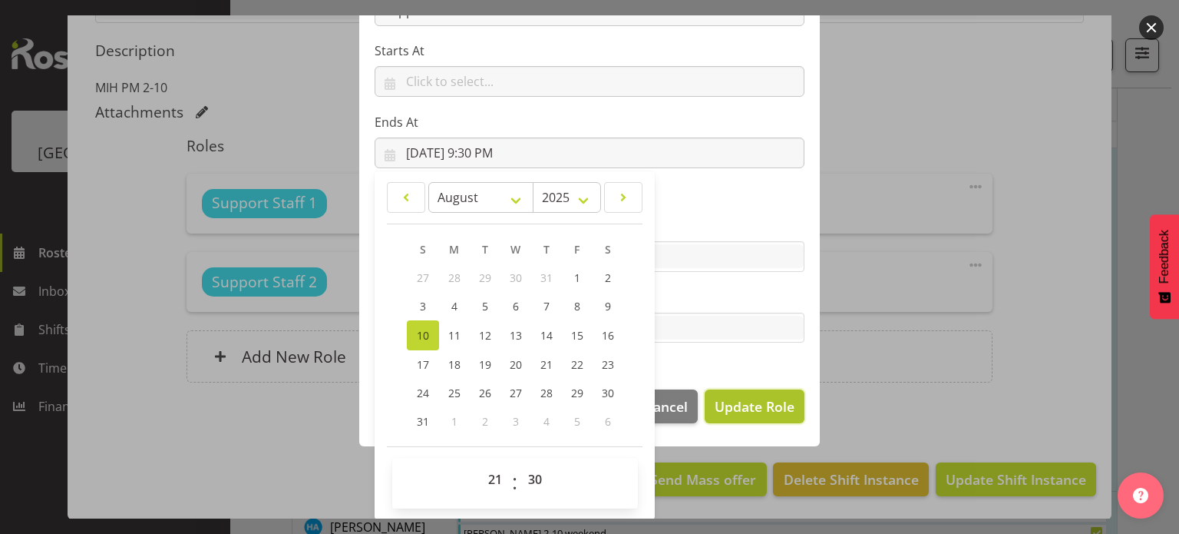
select select
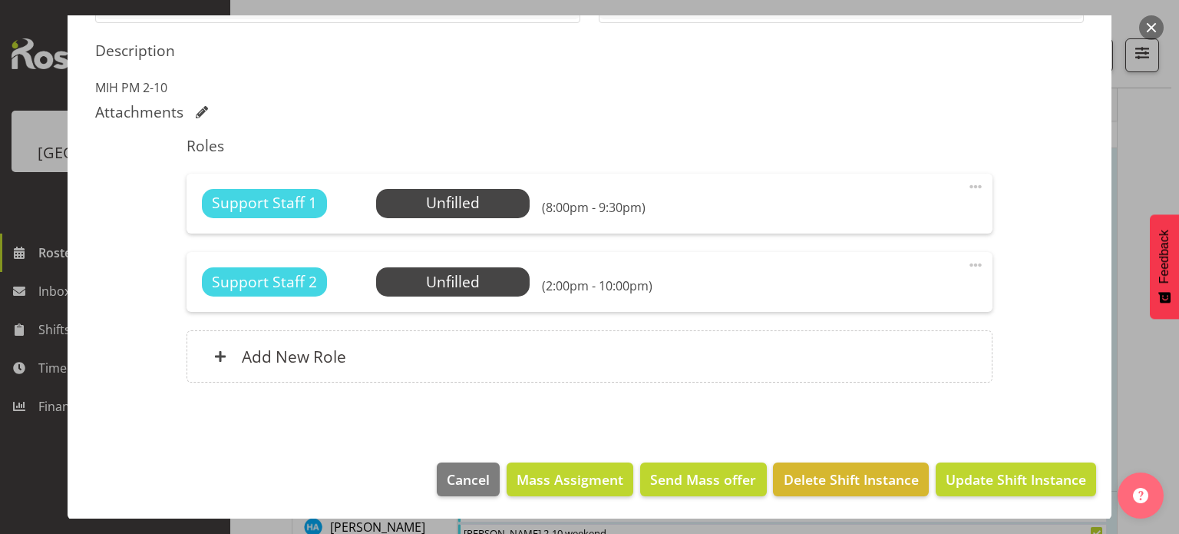
scroll to position [235, 0]
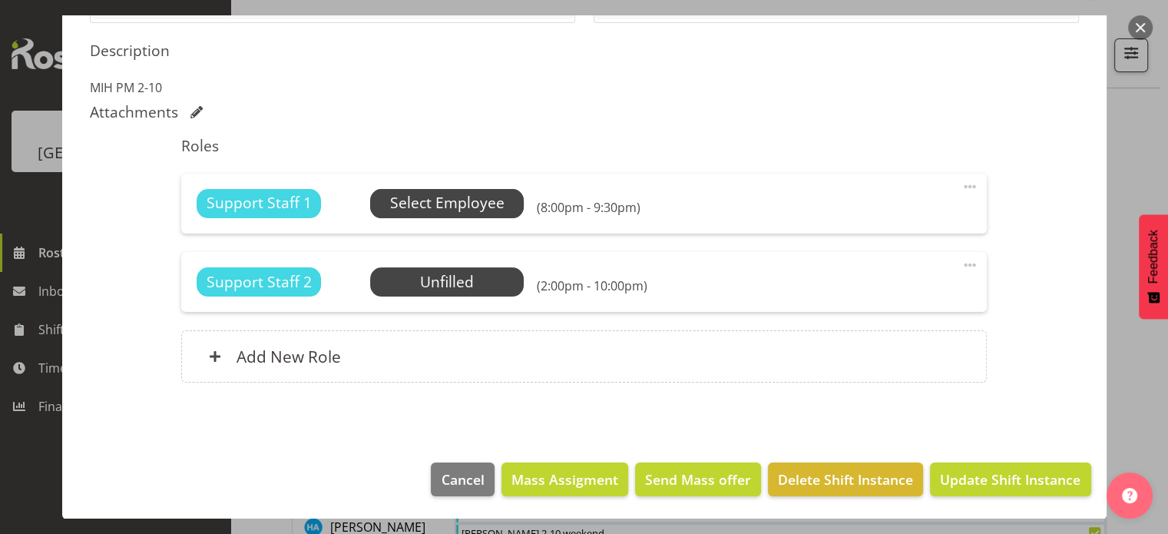
click at [443, 205] on span "Select Employee" at bounding box center [447, 203] width 114 height 22
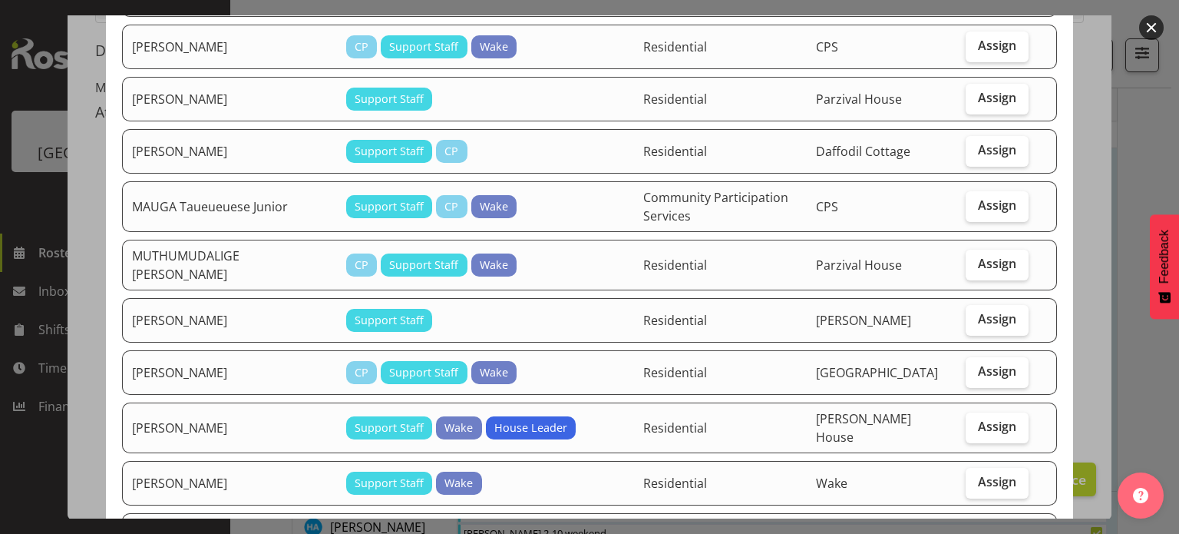
scroll to position [2073, 0]
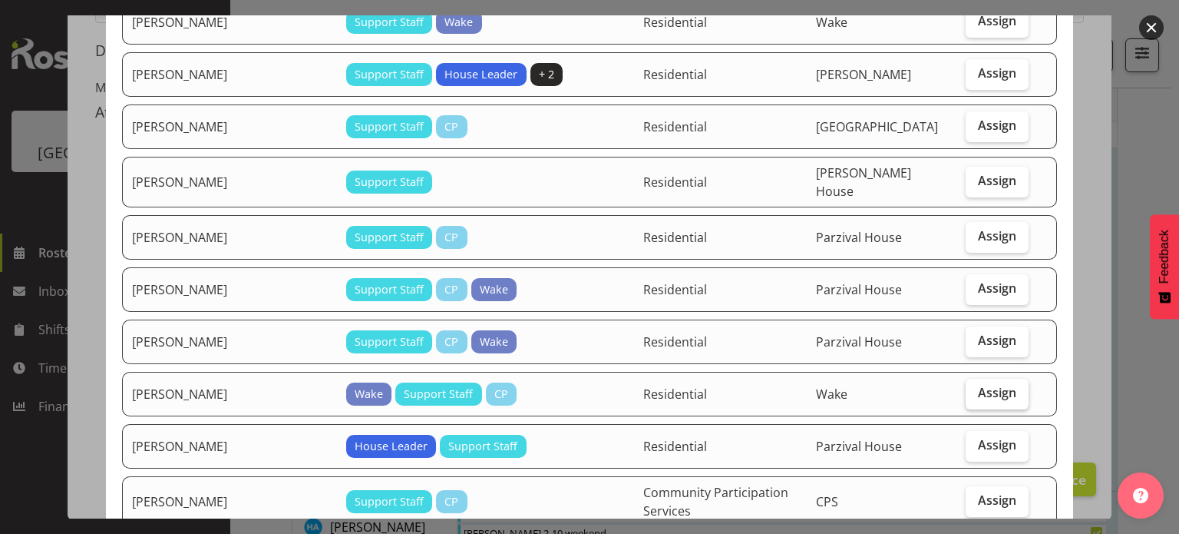
click at [992, 385] on span "Assign" at bounding box center [997, 392] width 38 height 15
click at [976, 388] on input "Assign" at bounding box center [971, 393] width 10 height 10
checkbox input "true"
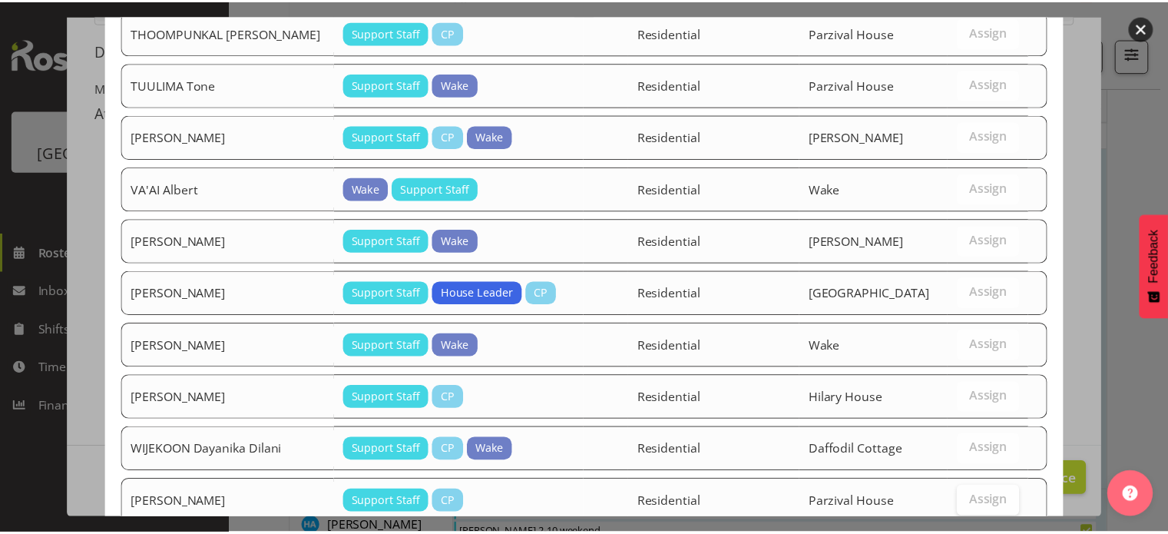
scroll to position [3147, 0]
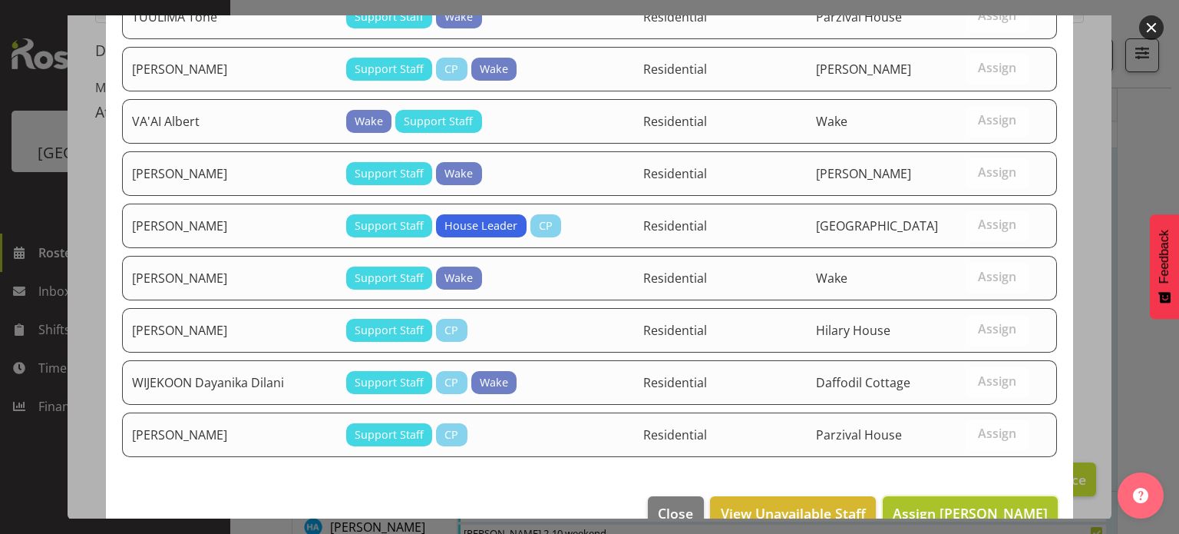
click at [957, 504] on span "Assign SANDHI Ruhin" at bounding box center [970, 513] width 155 height 18
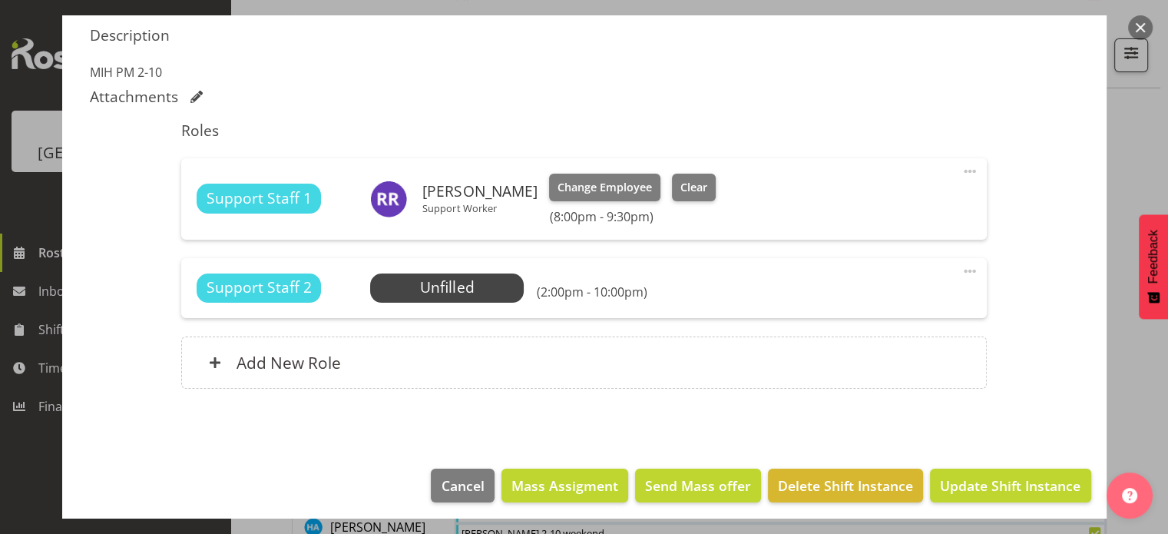
scroll to position [408, 0]
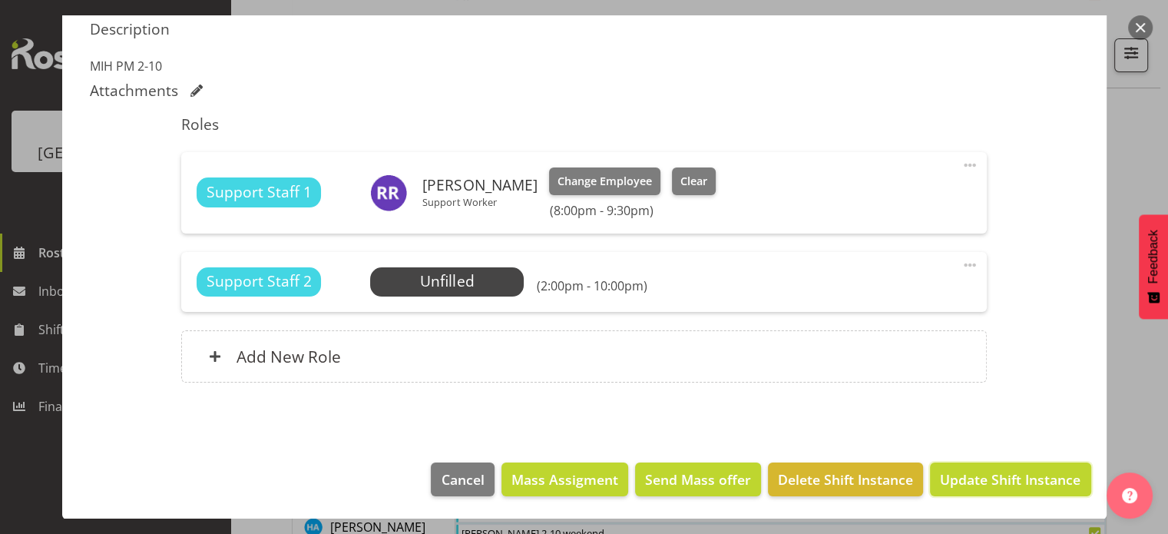
click at [960, 478] on span "Update Shift Instance" at bounding box center [1010, 479] width 140 height 20
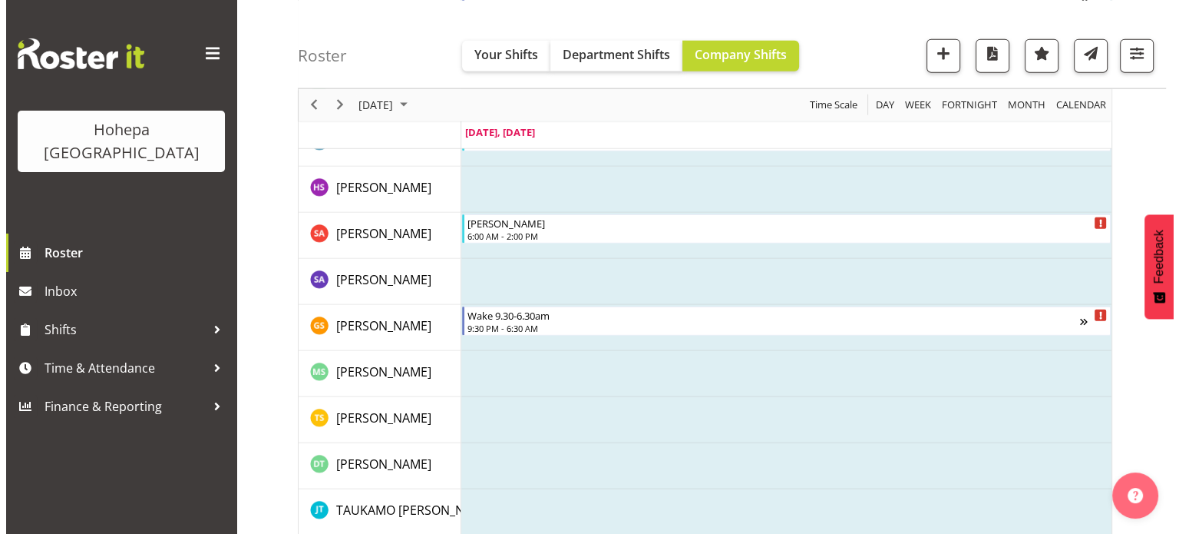
scroll to position [3452, 0]
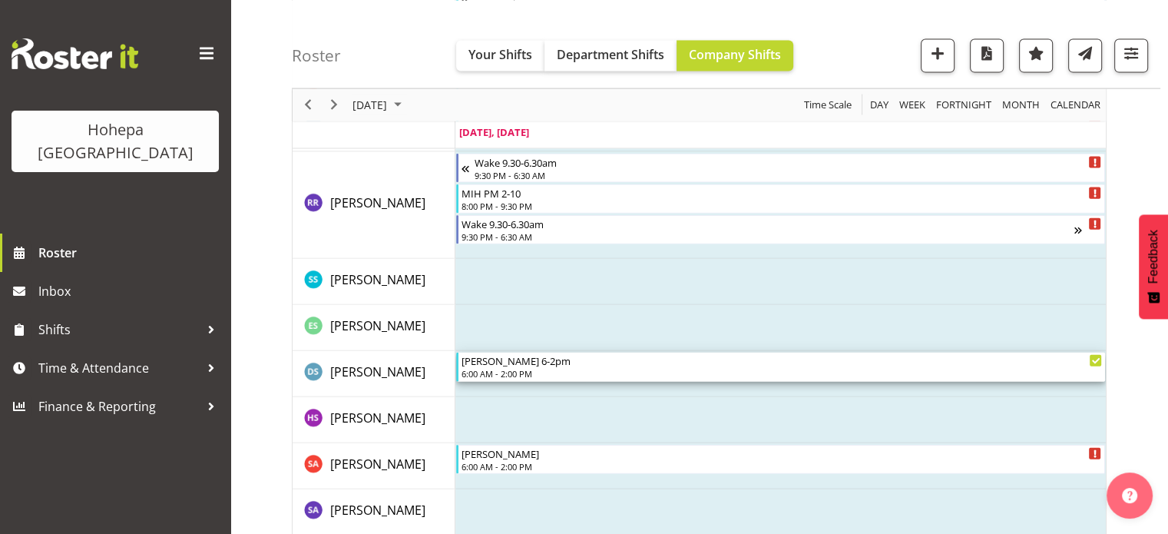
click at [556, 375] on div "6:00 AM - 2:00 PM" at bounding box center [781, 373] width 640 height 12
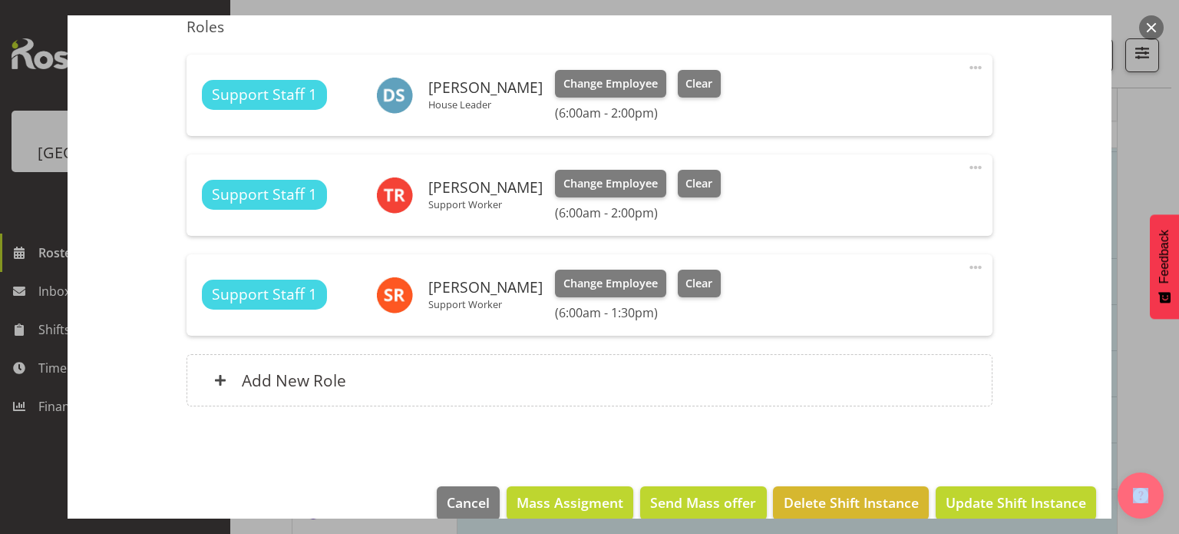
scroll to position [468, 0]
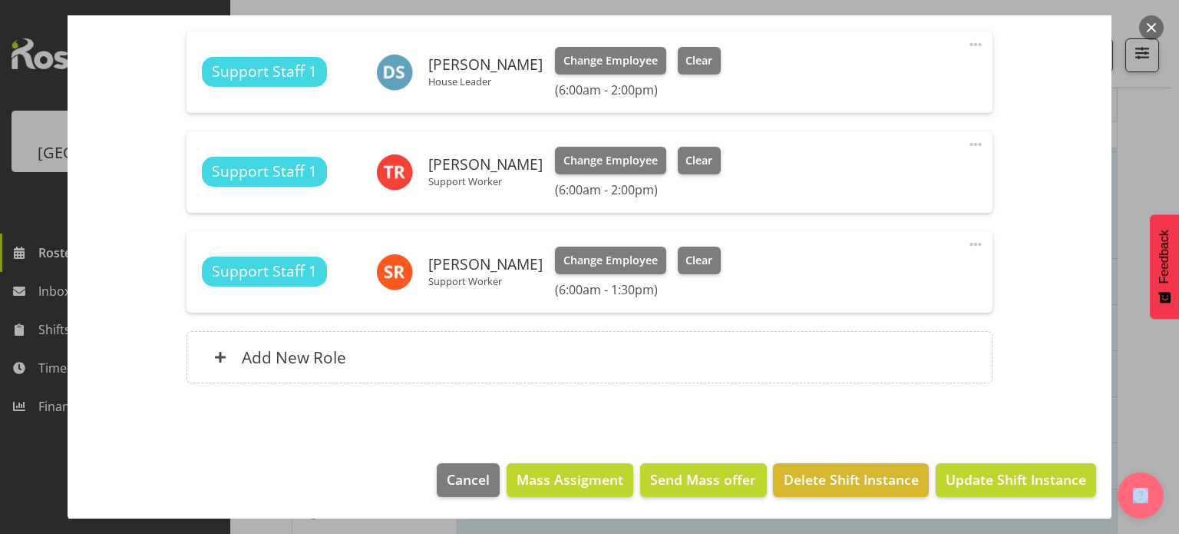
click at [968, 37] on span at bounding box center [976, 44] width 18 height 18
click at [868, 78] on link "Edit" at bounding box center [911, 78] width 147 height 28
select select "7"
select select "2025"
select select "6"
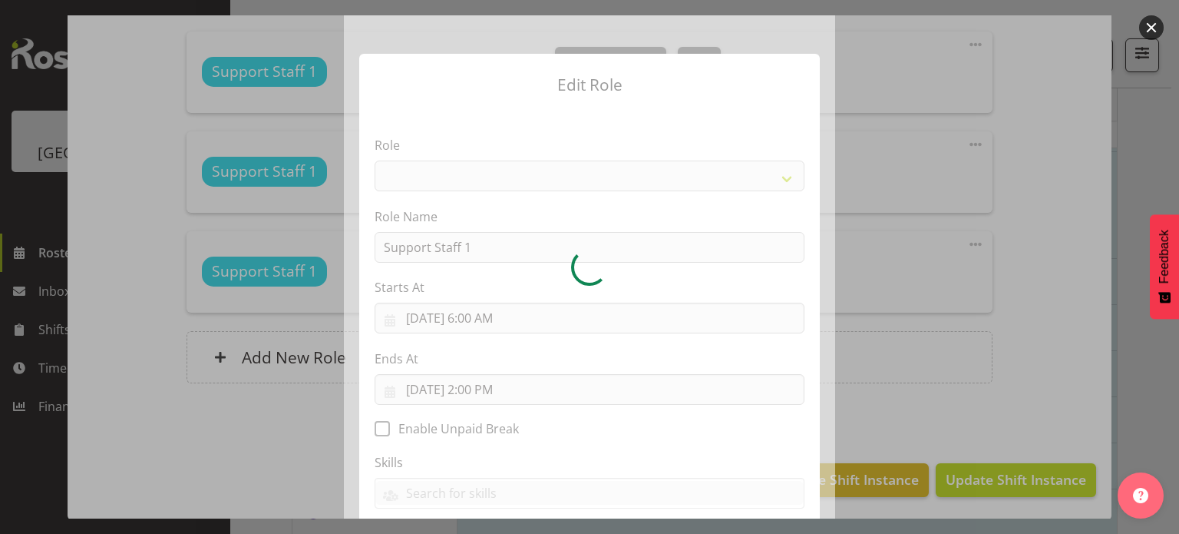
select select "1091"
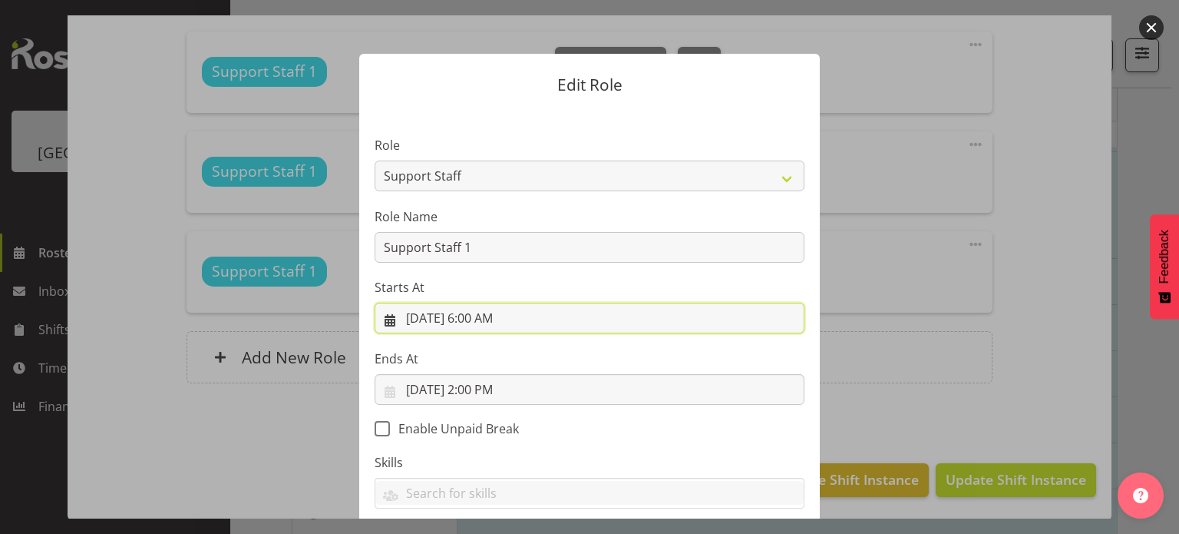
click at [466, 324] on input "8/10/2025, 6:00 AM" at bounding box center [590, 317] width 430 height 31
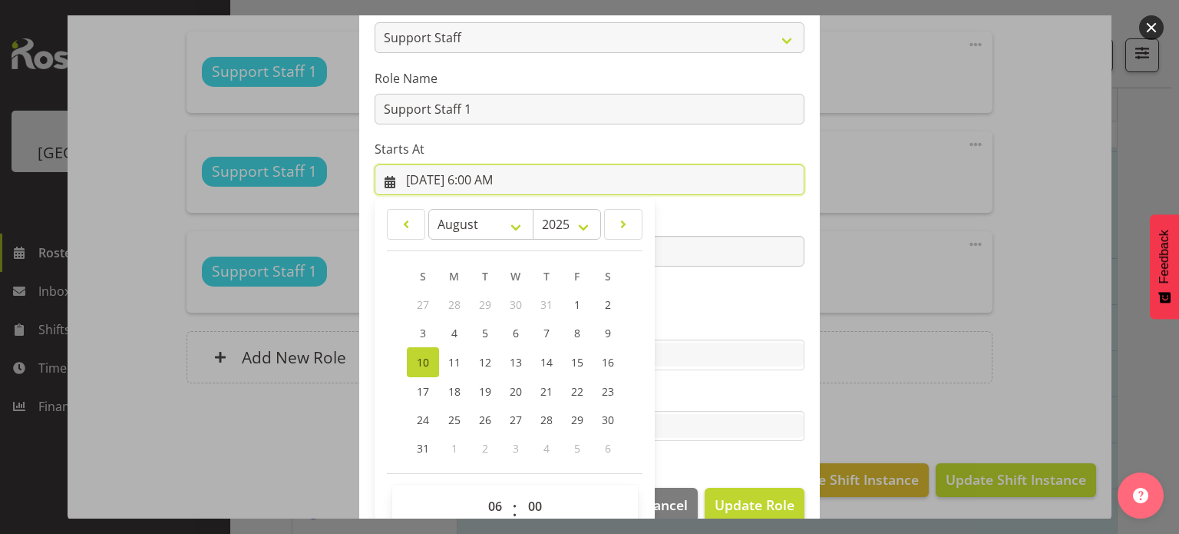
scroll to position [165, 0]
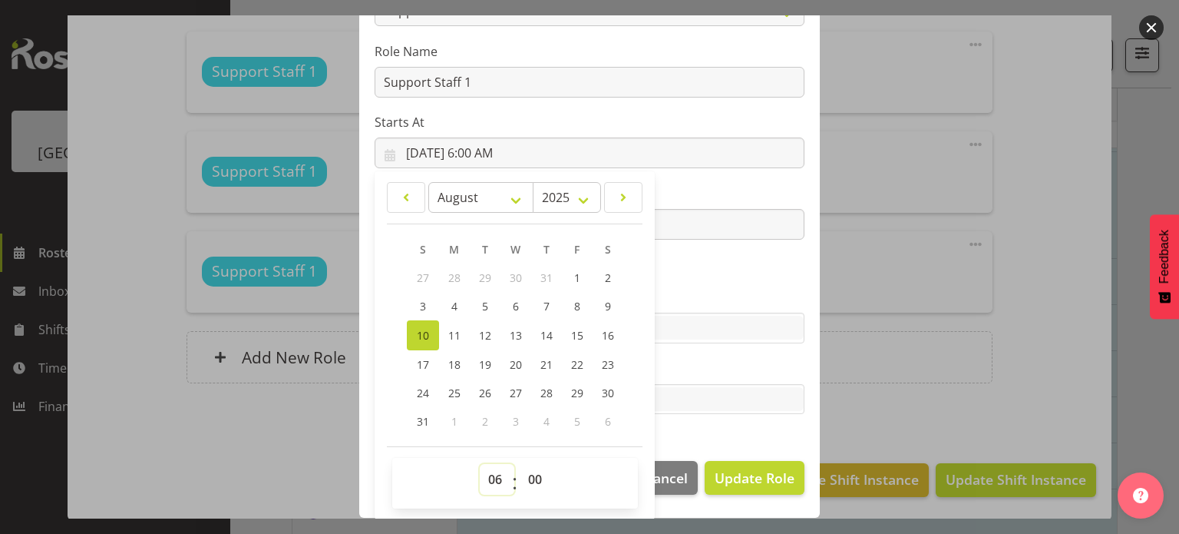
click at [484, 481] on select "00 01 02 03 04 05 06 07 08 09 10 11 12 13 14 15 16 17 18 19 20 21 22 23" at bounding box center [497, 479] width 35 height 31
select select "7"
click at [480, 464] on select "00 01 02 03 04 05 06 07 08 09 10 11 12 13 14 15 16 17 18 19 20 21 22 23" at bounding box center [497, 479] width 35 height 31
type input "8/10/2025, 7:00 AM"
click at [732, 260] on section "Role CP House Leader Support Staff Wake Role Name Support Staff 1 Starts At 8/1…" at bounding box center [589, 194] width 461 height 502
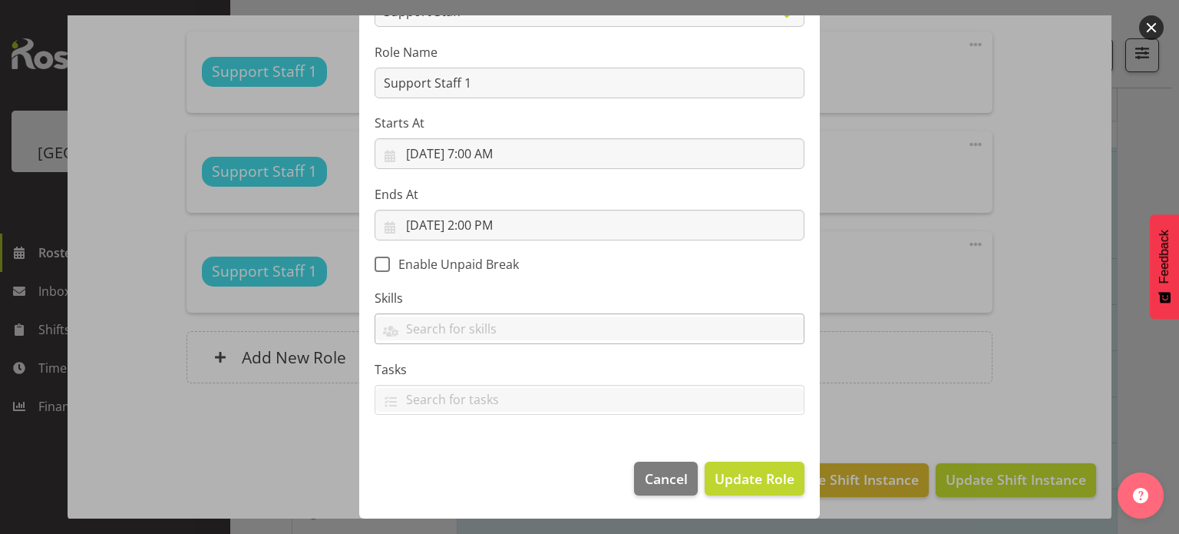
scroll to position [164, 0]
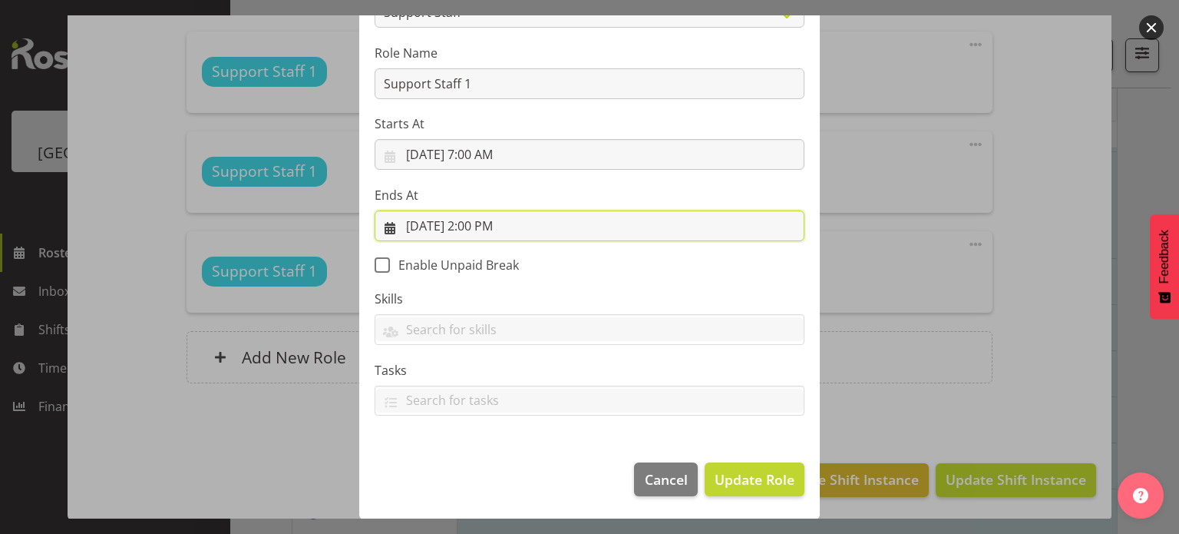
click at [484, 219] on input "8/10/2025, 2:00 PM" at bounding box center [590, 225] width 430 height 31
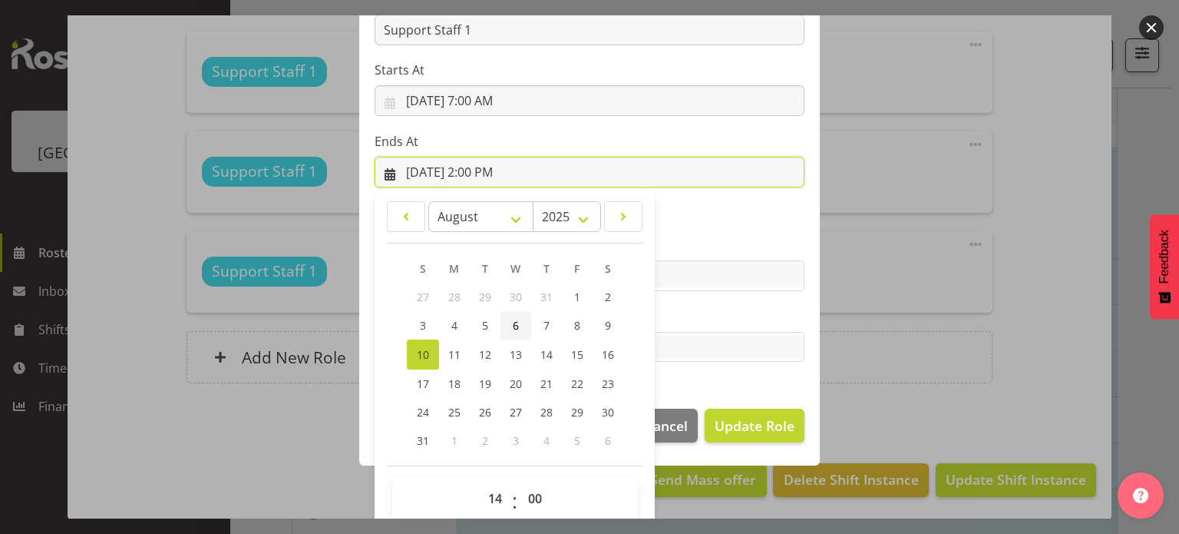
scroll to position [236, 0]
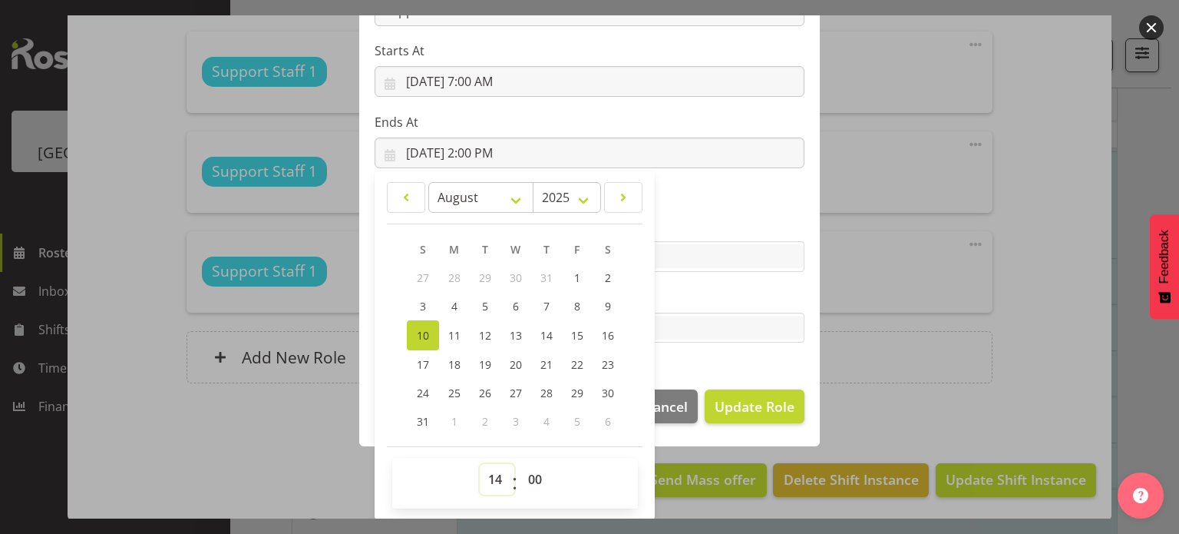
click at [486, 475] on select "00 01 02 03 04 05 06 07 08 09 10 11 12 13 14 15 16 17 18 19 20 21 22 23" at bounding box center [497, 479] width 35 height 31
select select "16"
click at [480, 464] on select "00 01 02 03 04 05 06 07 08 09 10 11 12 13 14 15 16 17 18 19 20 21 22 23" at bounding box center [497, 479] width 35 height 31
type input "8/10/2025, 4:00 PM"
click at [677, 365] on section "Role CP House Leader Support Staff Wake Role Name Support Staff 1 Starts At 8/1…" at bounding box center [589, 123] width 461 height 502
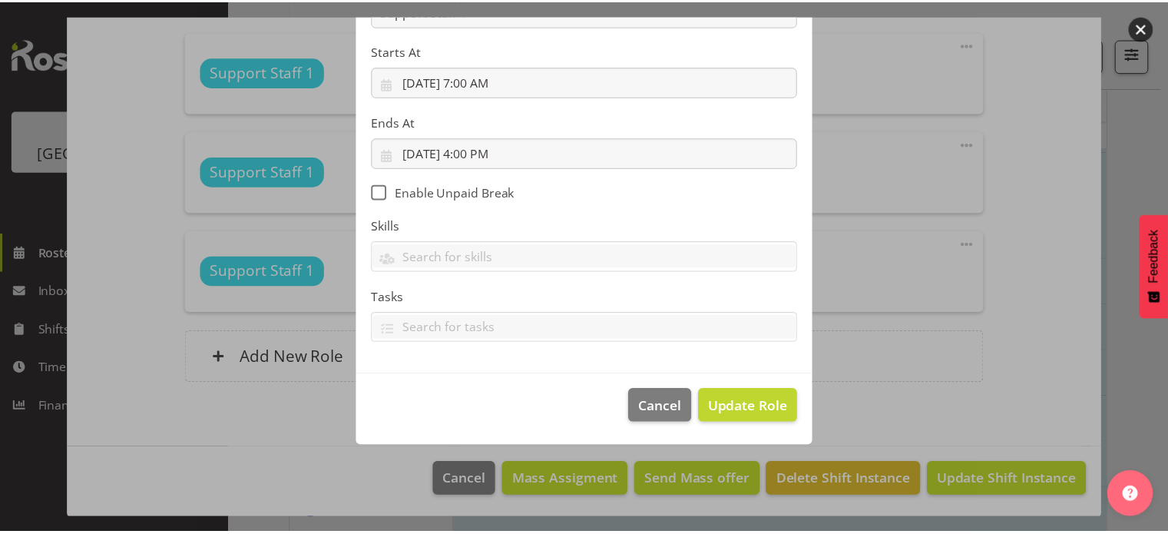
scroll to position [164, 0]
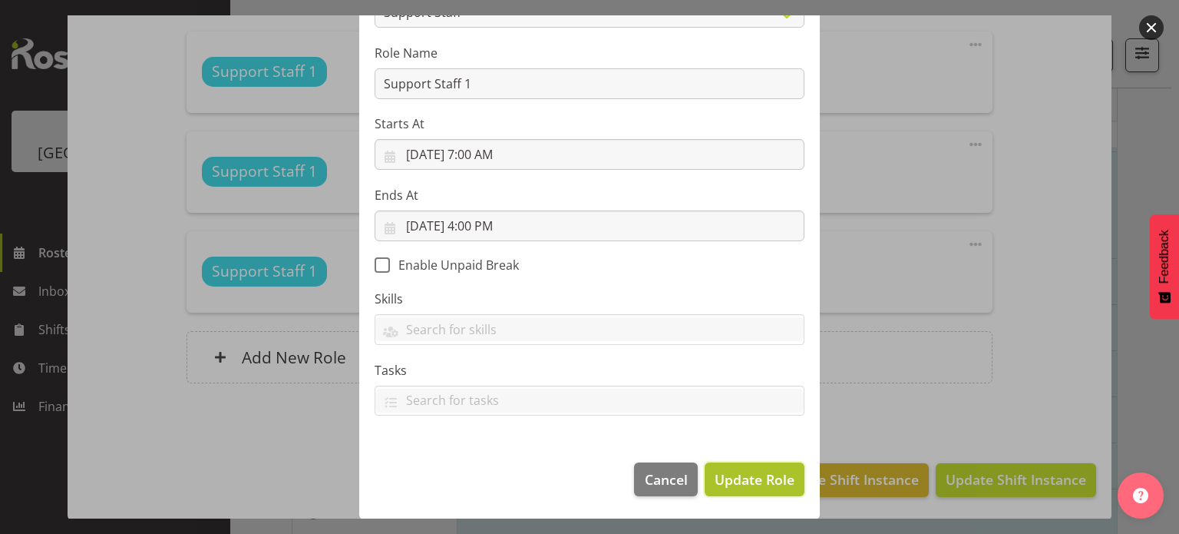
click at [747, 478] on span "Update Role" at bounding box center [755, 479] width 80 height 20
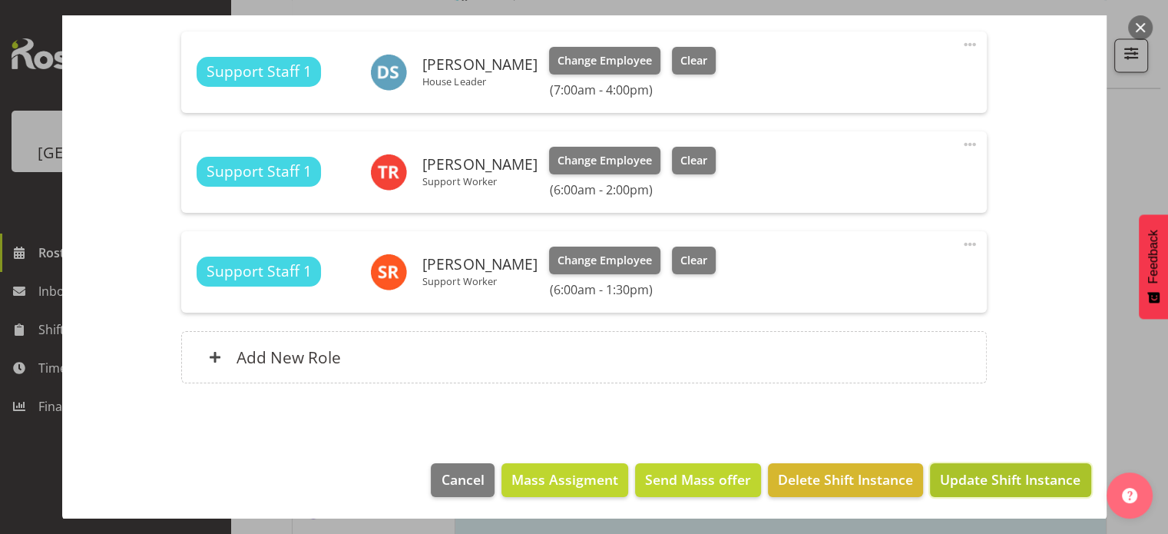
click at [940, 479] on span "Update Shift Instance" at bounding box center [1010, 479] width 140 height 20
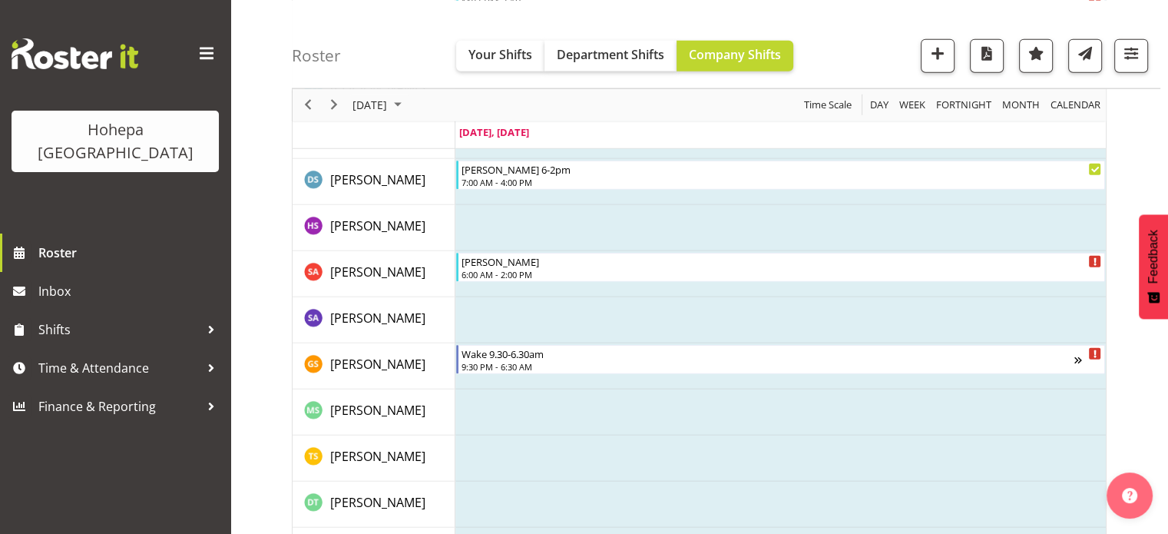
scroll to position [3631, 0]
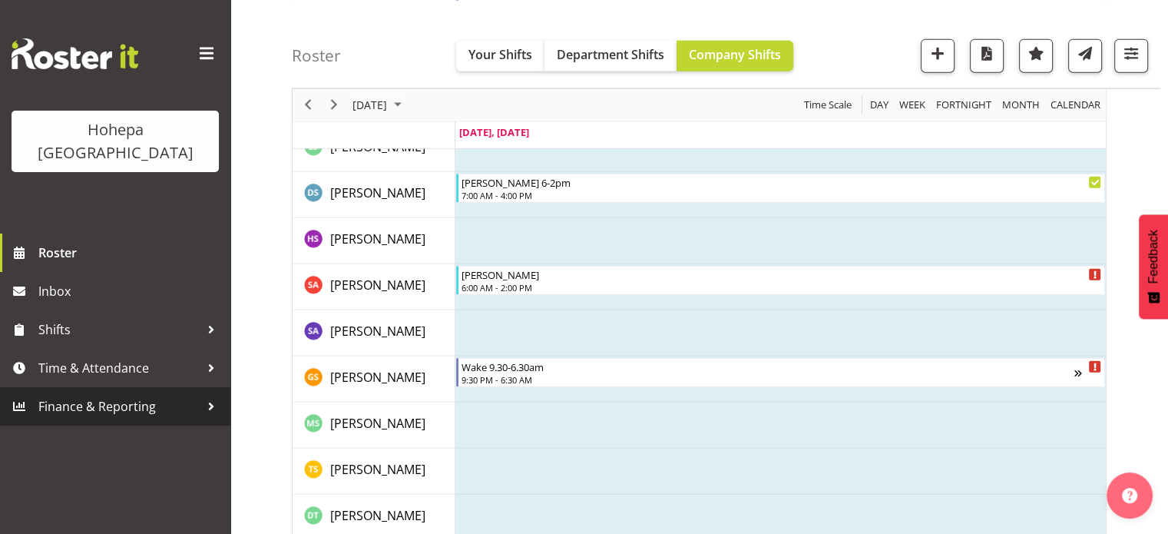
click at [113, 395] on span "Finance & Reporting" at bounding box center [118, 406] width 161 height 23
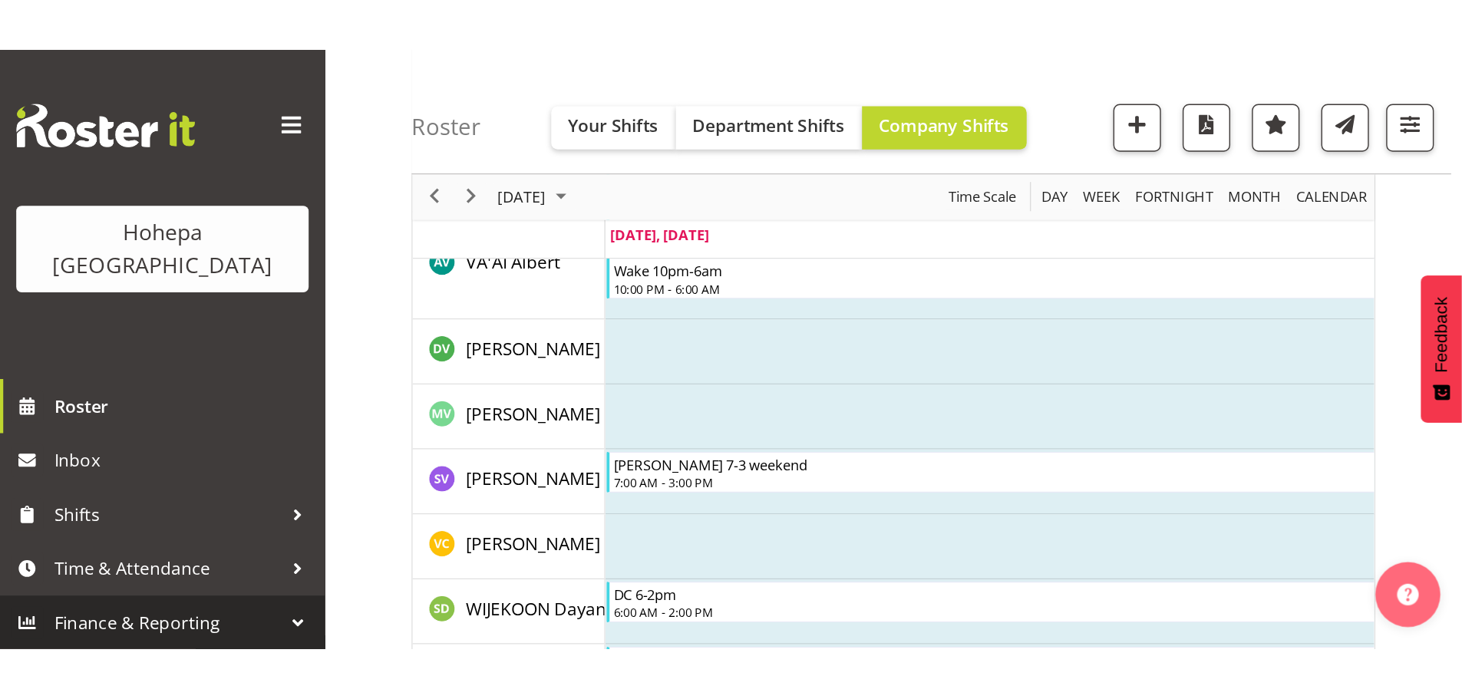
scroll to position [4097, 0]
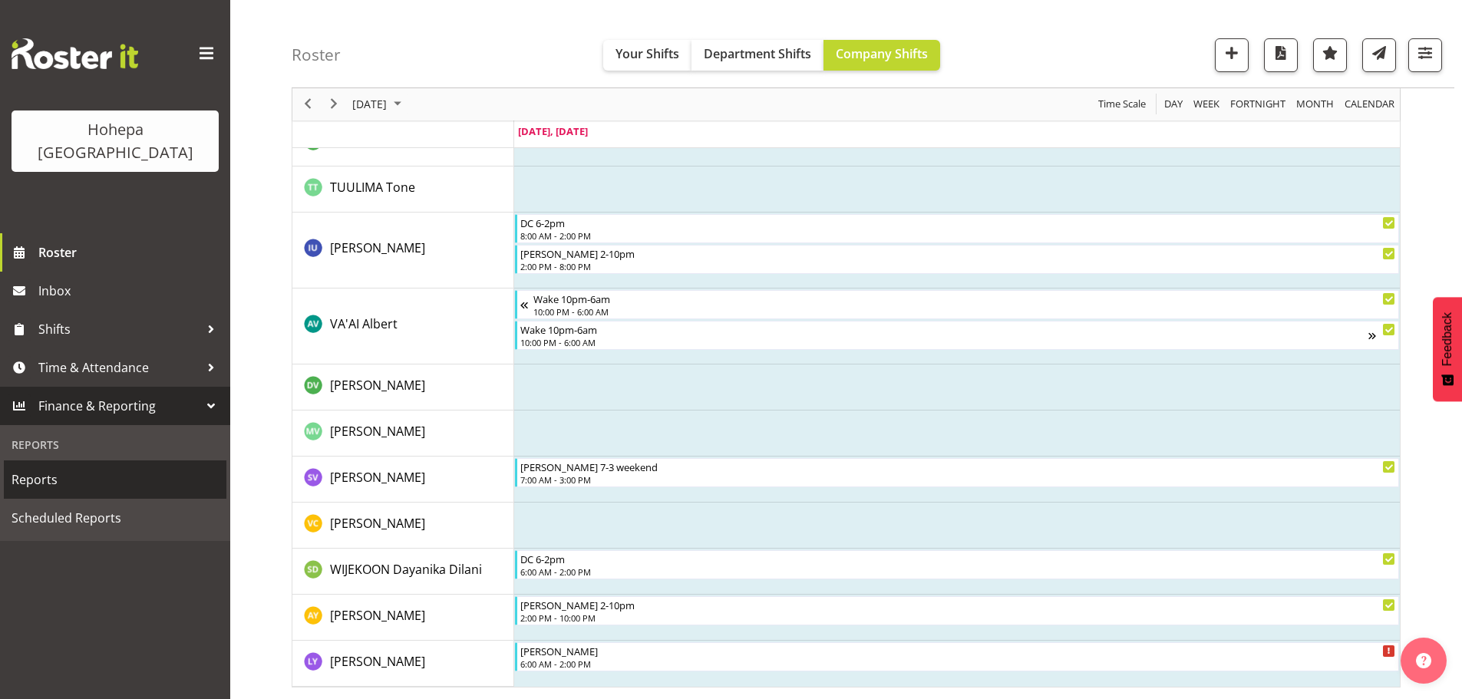
click at [51, 468] on span "Reports" at bounding box center [115, 479] width 207 height 23
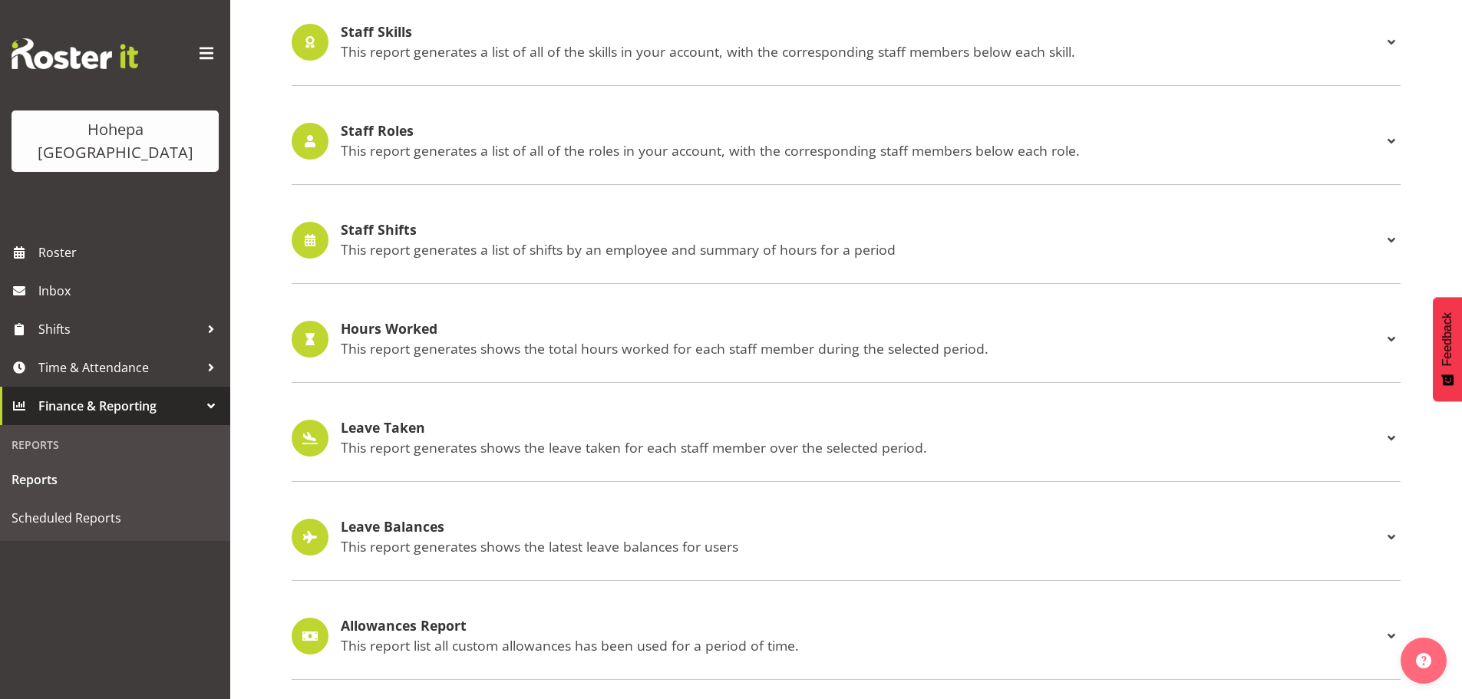
scroll to position [1429, 0]
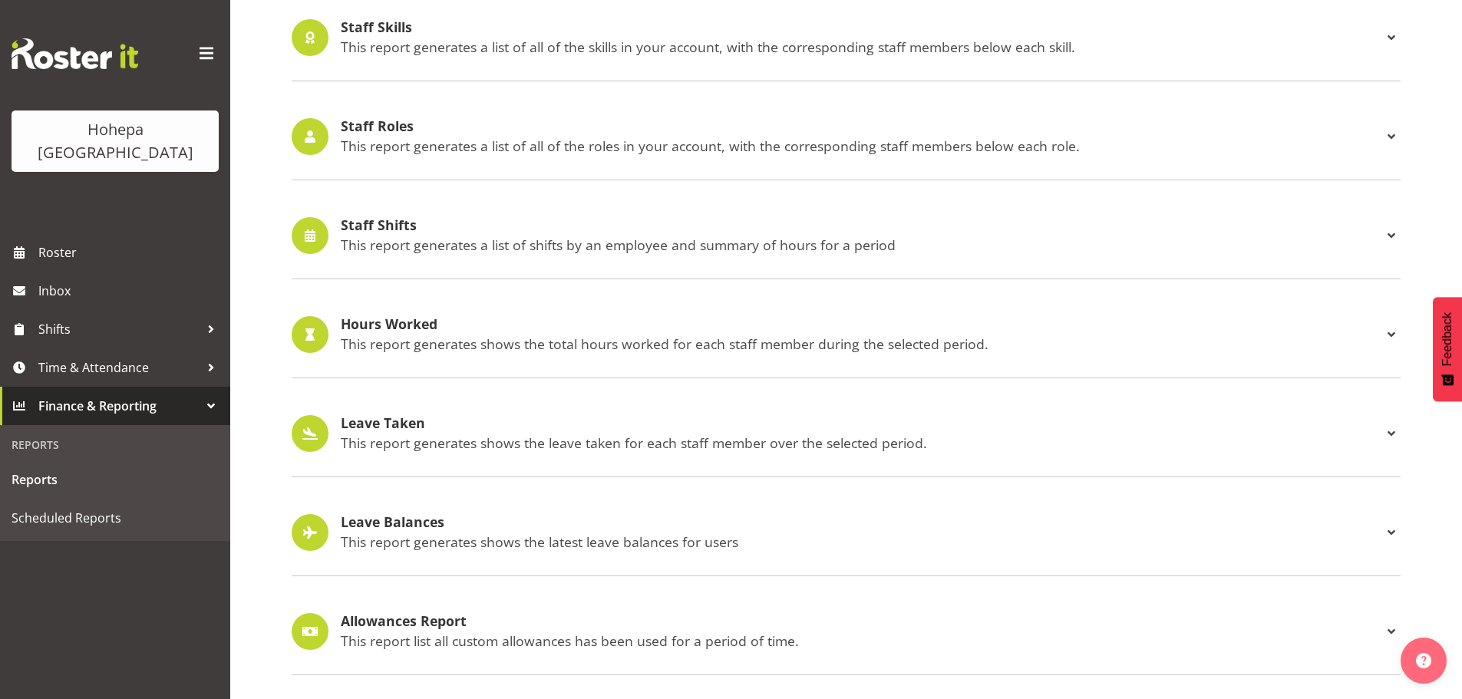
click at [437, 236] on p "This report generates a list of shifts by an employee and summary of hours for …" at bounding box center [862, 244] width 1042 height 17
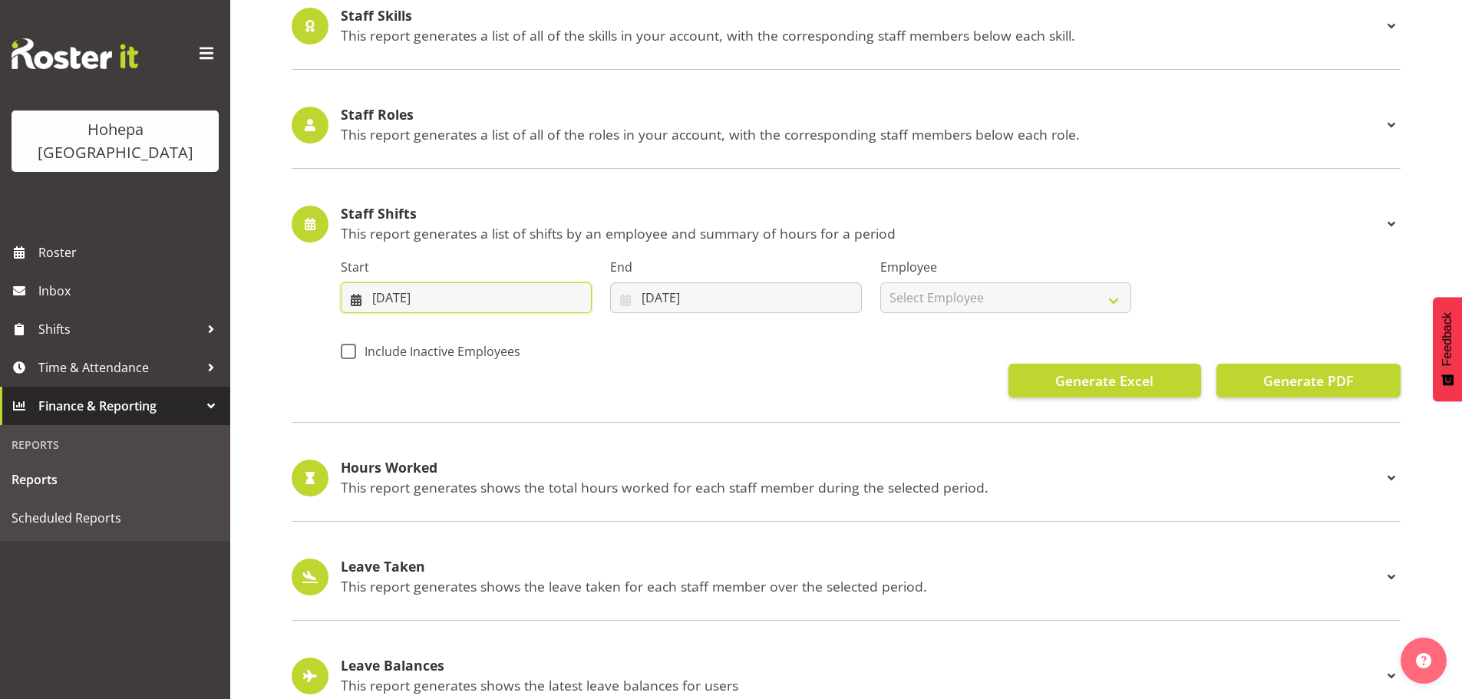
click at [397, 292] on input "[DATE]" at bounding box center [466, 298] width 251 height 31
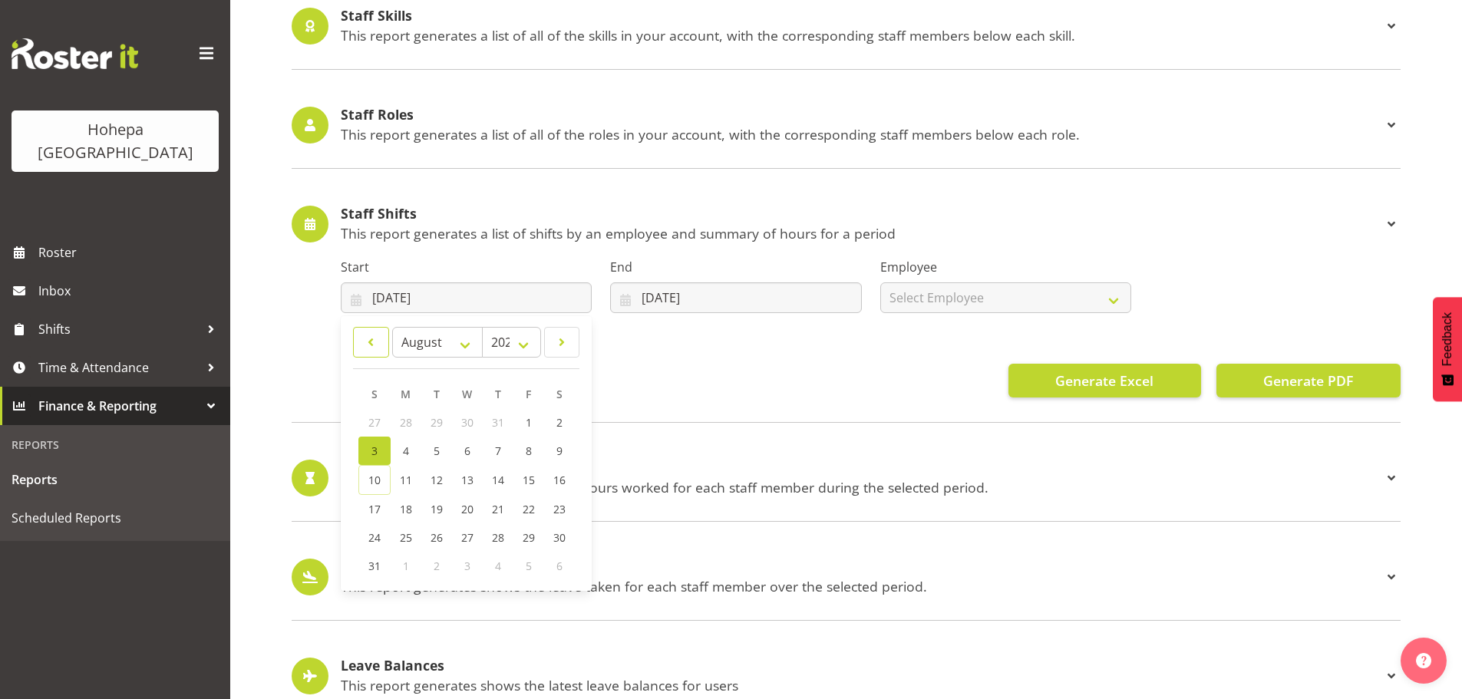
drag, startPoint x: 372, startPoint y: 339, endPoint x: 379, endPoint y: 375, distance: 36.7
click at [372, 339] on span at bounding box center [371, 342] width 16 height 18
select select "6"
click at [403, 543] on span "28" at bounding box center [405, 536] width 12 height 15
type input "[DATE]"
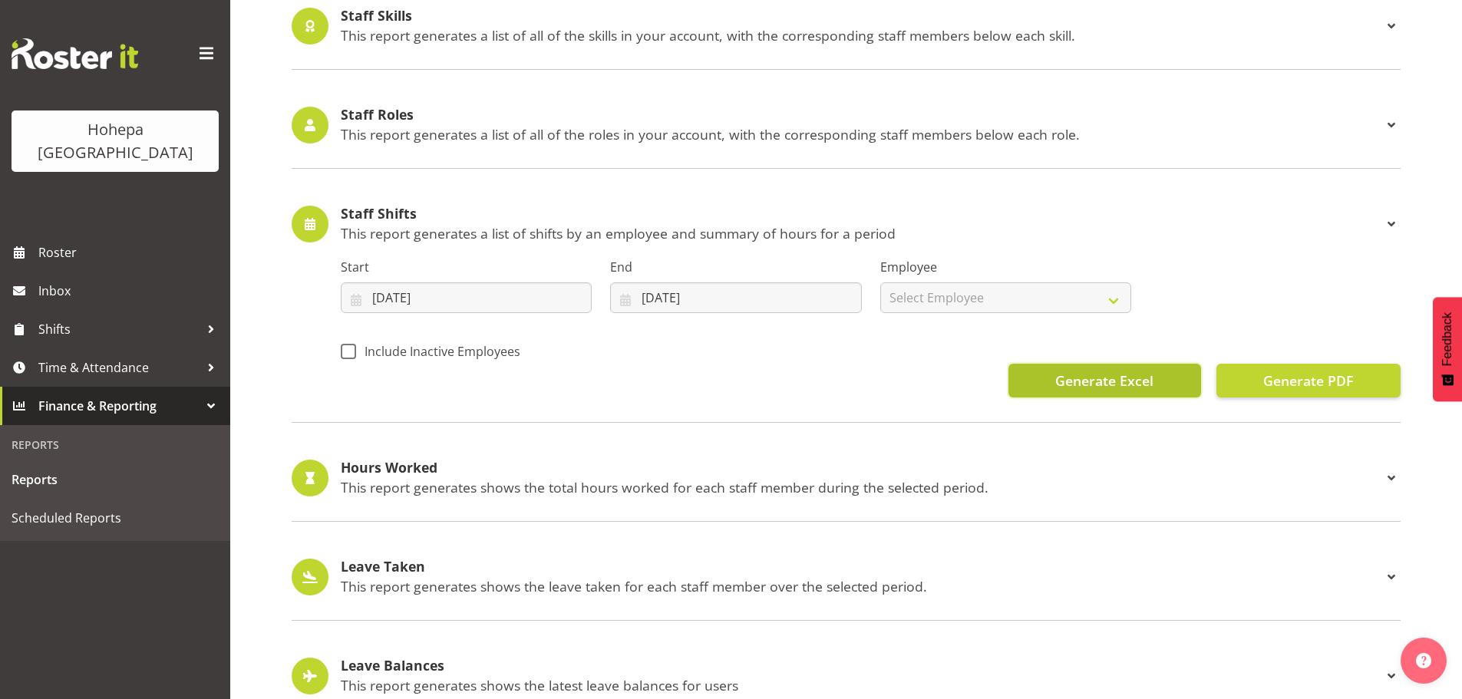
click at [1093, 383] on span "Generate Excel" at bounding box center [1105, 381] width 98 height 20
